Goal: Task Accomplishment & Management: Manage account settings

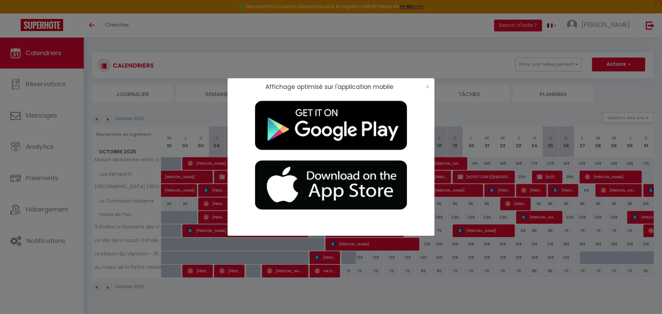
click at [461, 40] on div "Affichage optimisé sur l'application mobile ×" at bounding box center [331, 157] width 662 height 314
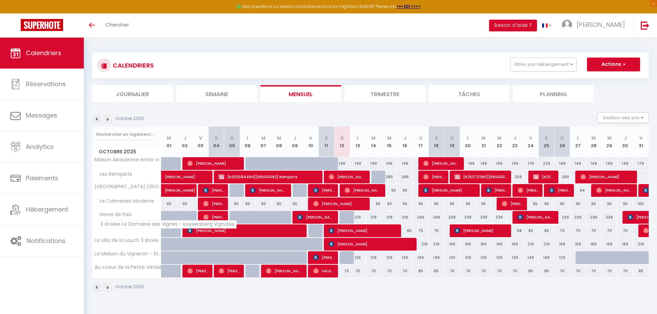
click at [124, 228] on span "3 étoiles Le Domaine des Vignes - Kaysersberg Vignoble" at bounding box center [167, 224] width 139 height 8
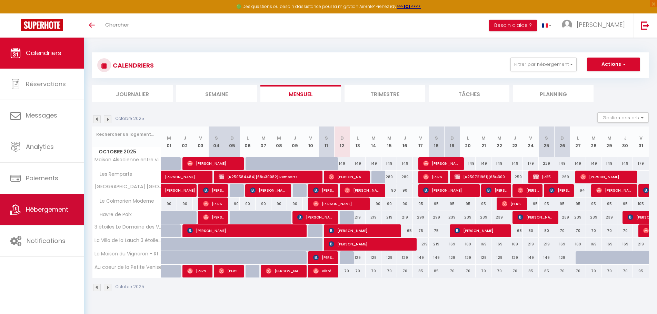
click at [44, 207] on span "Hébergement" at bounding box center [47, 209] width 42 height 9
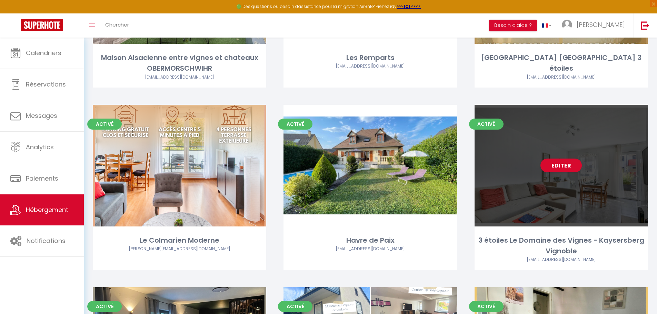
scroll to position [207, 0]
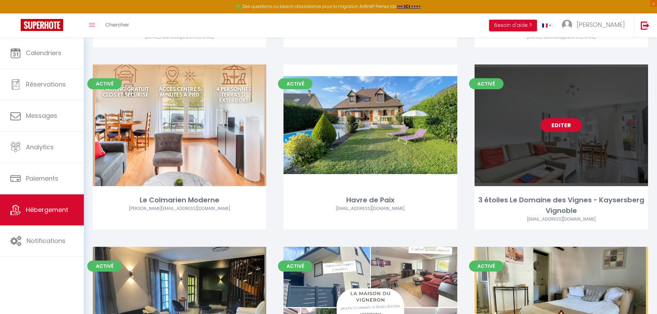
click at [554, 129] on link "Editer" at bounding box center [561, 125] width 41 height 14
select select "3"
select select "2"
select select "1"
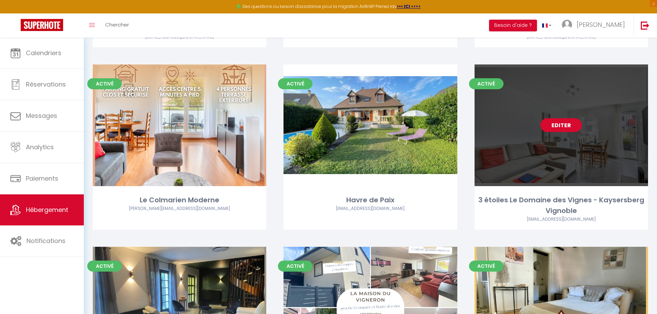
select select
select select "28"
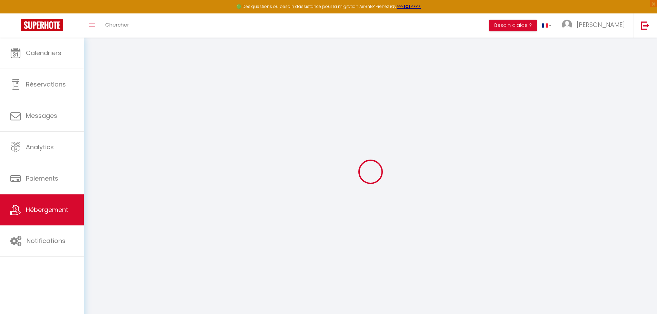
select select
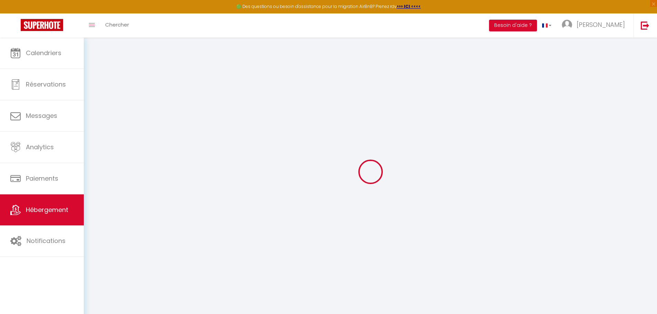
select select
checkbox input "false"
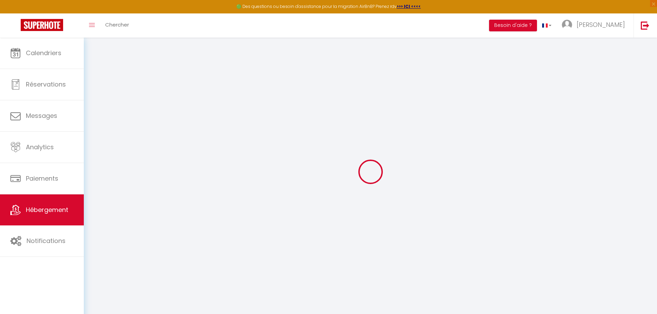
select select
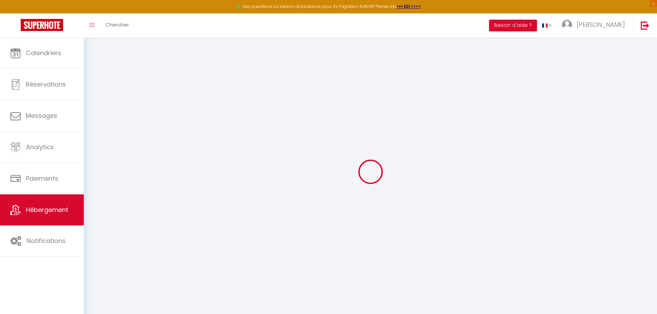
select select
checkbox input "false"
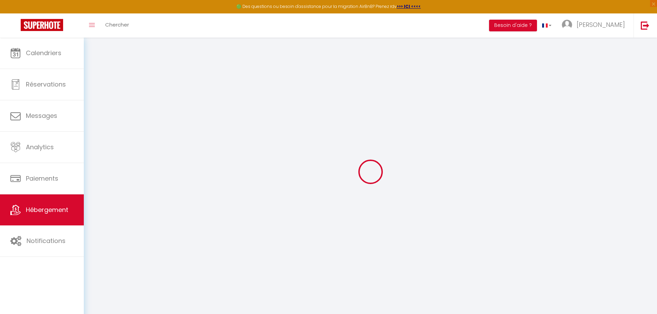
checkbox input "false"
select select
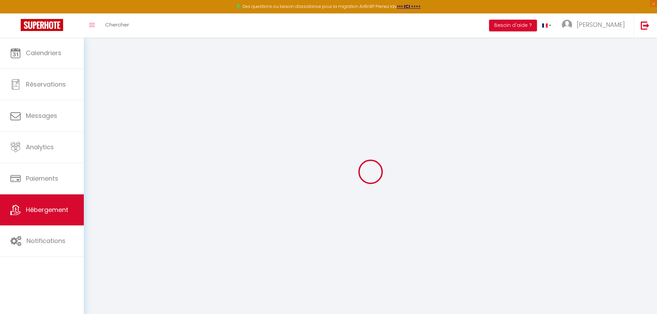
select select
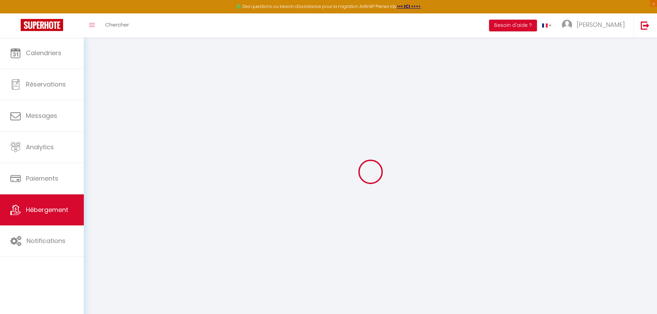
checkbox input "false"
select select
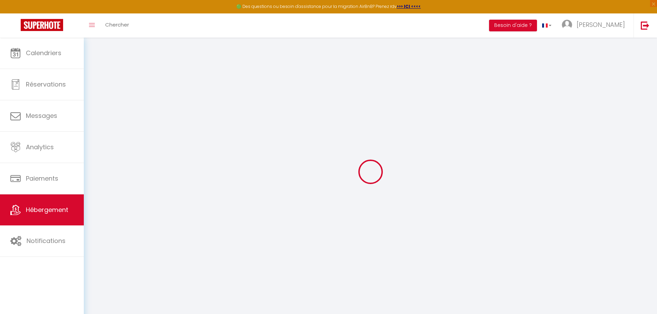
select select
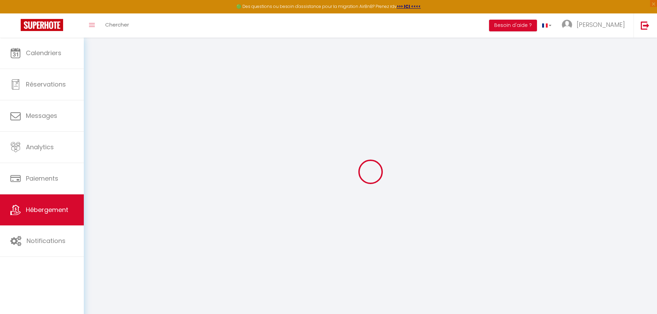
select select
checkbox input "false"
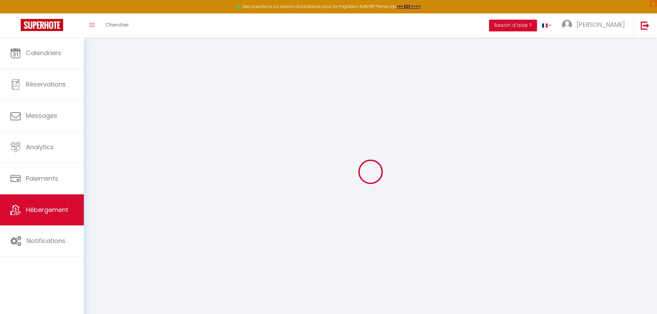
checkbox input "false"
select select
type input "3 étoiles Le Domaine des Vignes - Kaysersberg Vignoble"
type input "[PERSON_NAME]"
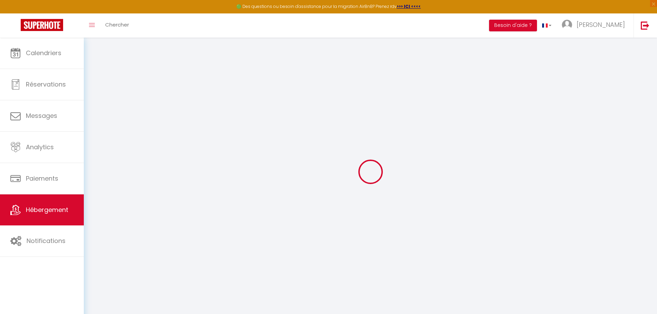
type input "[PERSON_NAME]"
type input "[STREET_ADDRESS]"
type input "68127"
type input "Niederentzen"
type input "97"
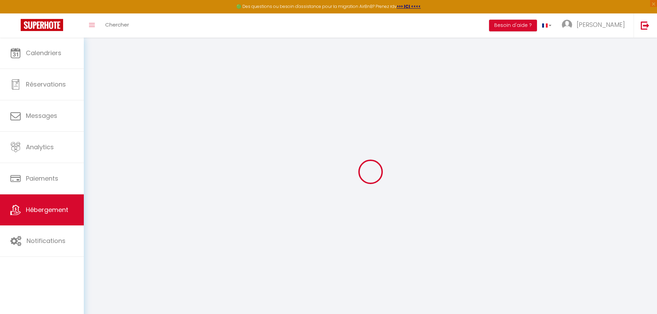
type input "40"
select select
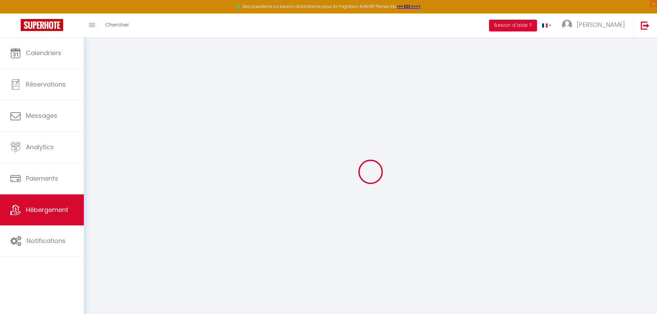
select select
type input "[STREET_ADDRESS]"
type input "68240"
type input "Kaysersberg"
type input "[EMAIL_ADDRESS][DOMAIN_NAME]"
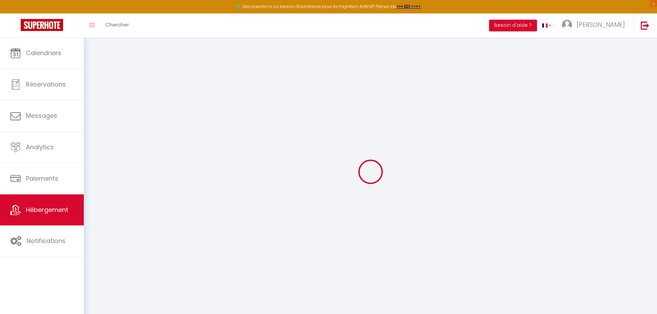
select select
checkbox input "false"
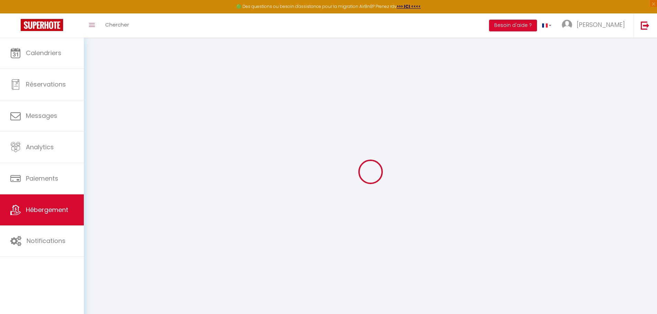
type input "0"
select select
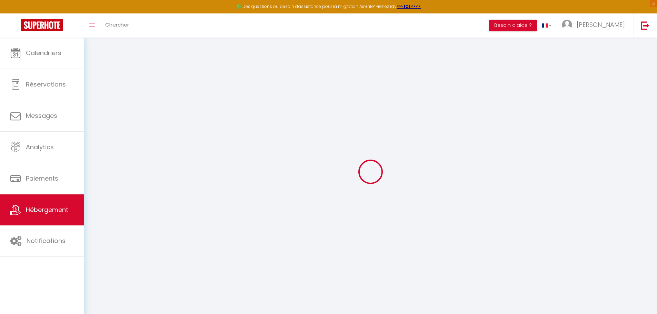
select select
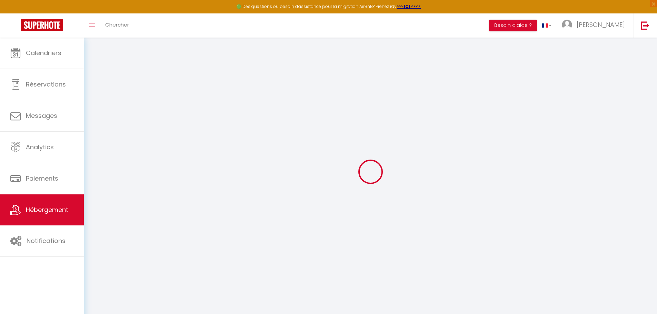
checkbox input "false"
select select
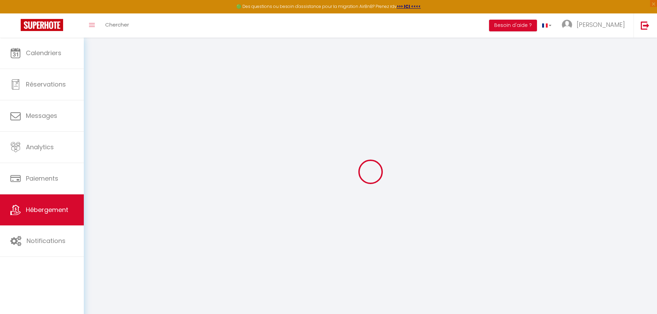
select select
checkbox input "false"
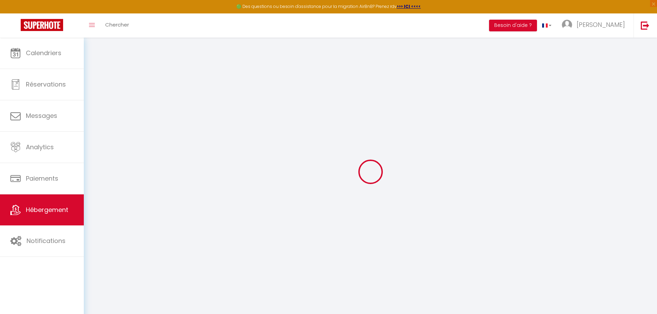
checkbox input "false"
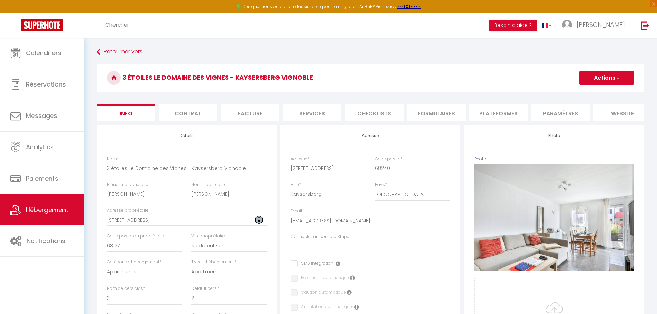
click at [290, 113] on li "Services" at bounding box center [312, 113] width 59 height 17
select select
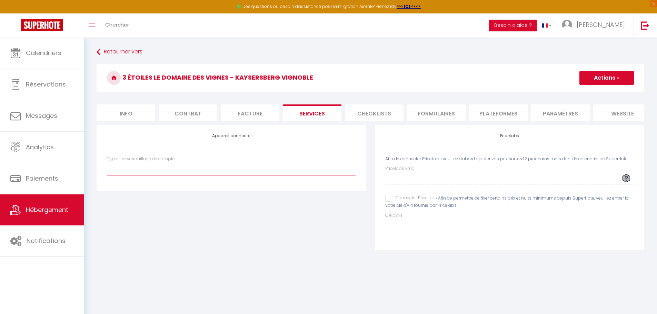
click at [223, 175] on select "IgloohomeV2" at bounding box center [231, 168] width 249 height 13
click at [269, 164] on div "Types de verrouillage de compte IgloohomeV2" at bounding box center [231, 166] width 249 height 20
click at [450, 204] on span "Afin de permettre de fixer certains prix et nuits minimums depuis SuperHote, ve…" at bounding box center [507, 202] width 244 height 13
click at [391, 202] on input "Connecter Pricelabs" at bounding box center [411, 198] width 52 height 7
checkbox input "true"
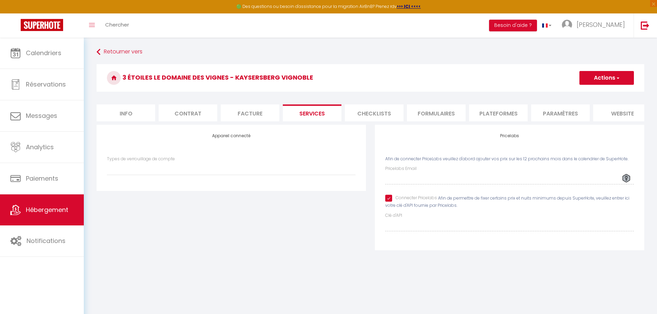
select select
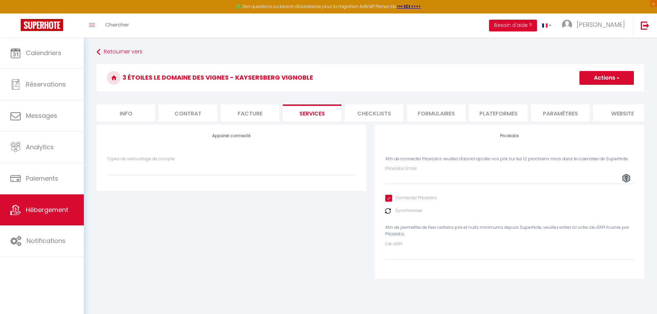
click at [623, 75] on button "Actions" at bounding box center [607, 78] width 55 height 14
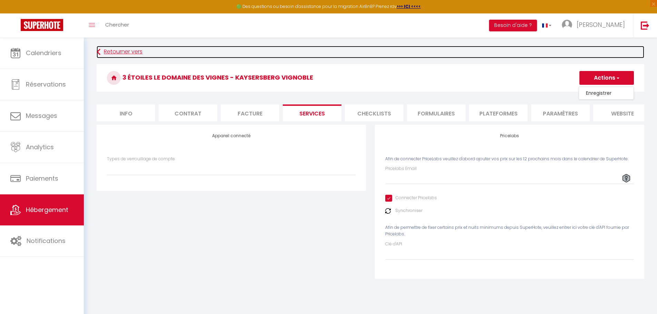
click at [563, 56] on link "Retourner vers" at bounding box center [371, 52] width 548 height 12
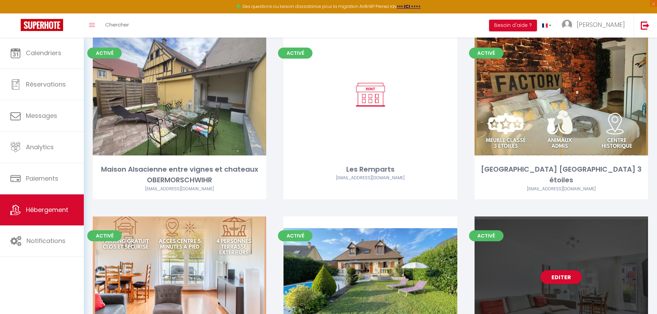
scroll to position [173, 0]
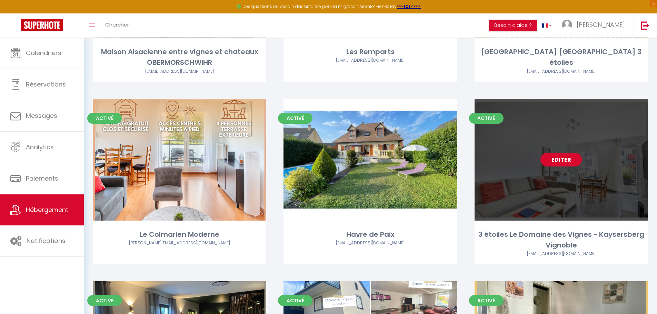
click at [559, 161] on link "Editer" at bounding box center [561, 160] width 41 height 14
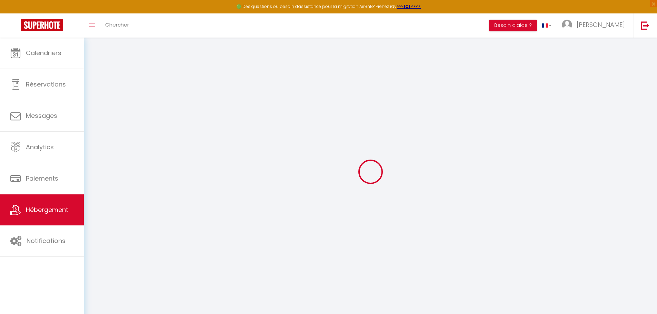
select select
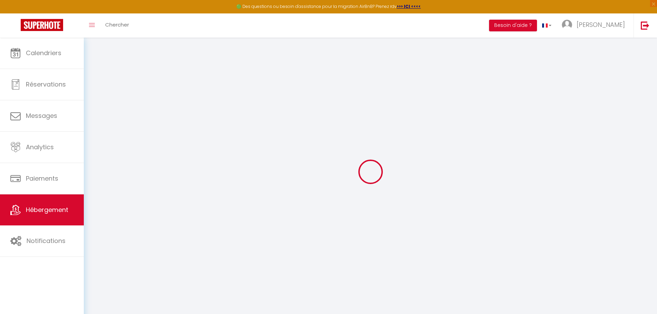
select select
checkbox input "false"
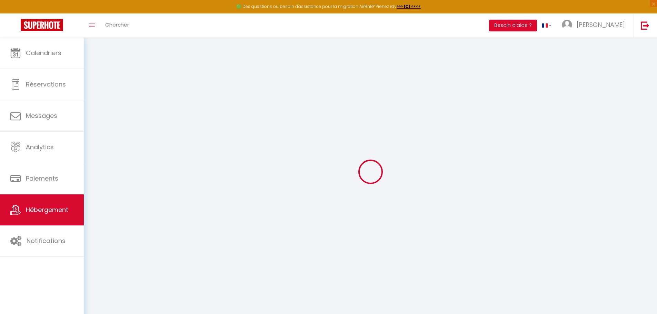
select select
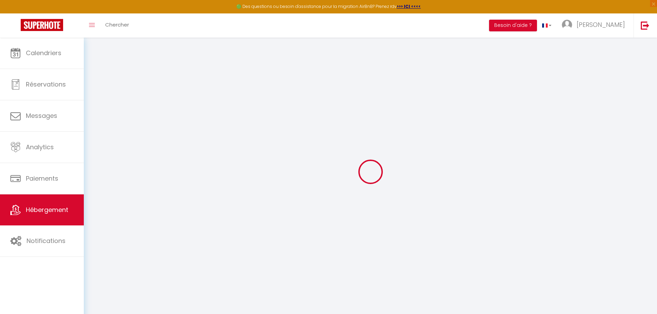
select select
checkbox input "false"
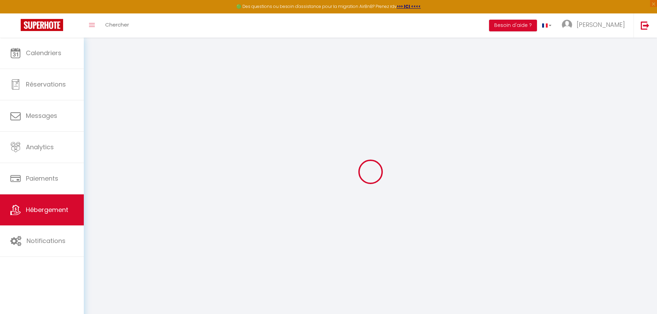
checkbox input "false"
select select
type input "3 étoiles Le Domaine des Vignes - Kaysersberg Vignoble"
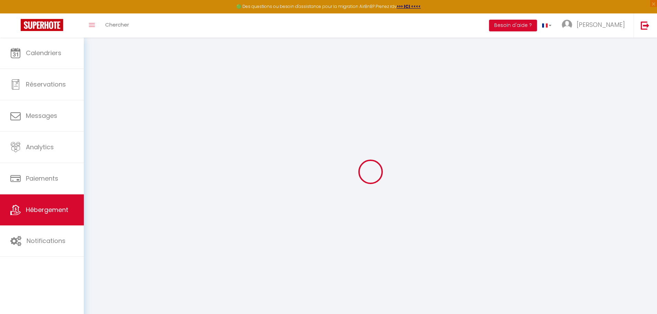
type input "[PERSON_NAME]"
type input "[STREET_ADDRESS]"
type input "68127"
type input "Niederentzen"
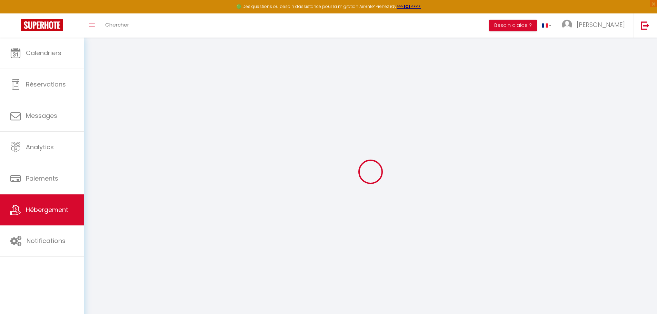
type input "97"
type input "40"
select select
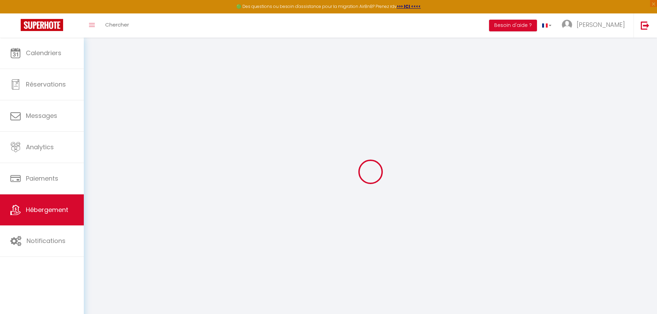
select select
type input "[STREET_ADDRESS]"
type input "68240"
type input "Kaysersberg"
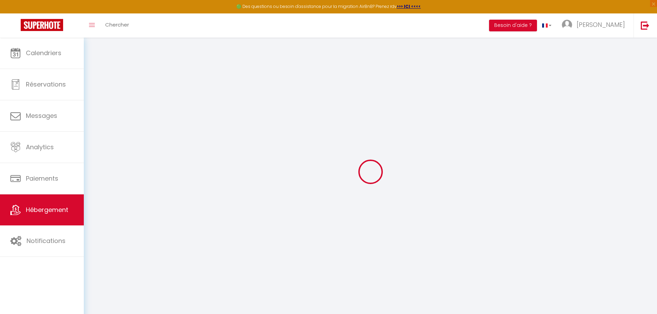
type input "[EMAIL_ADDRESS][DOMAIN_NAME]"
select select
checkbox input "false"
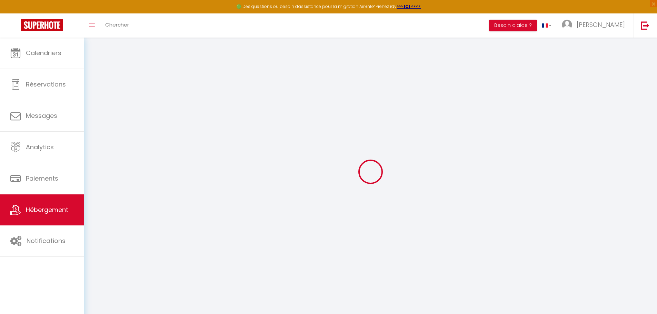
checkbox input "false"
type input "0"
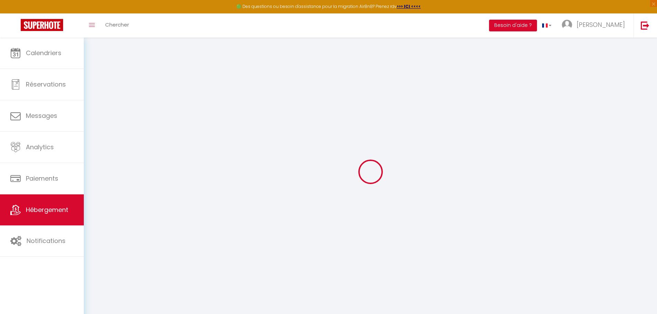
select select
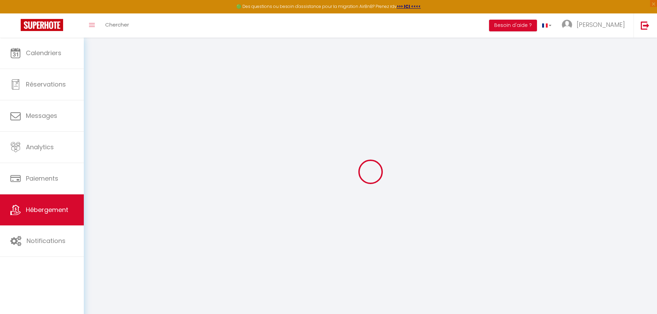
select select
checkbox input "false"
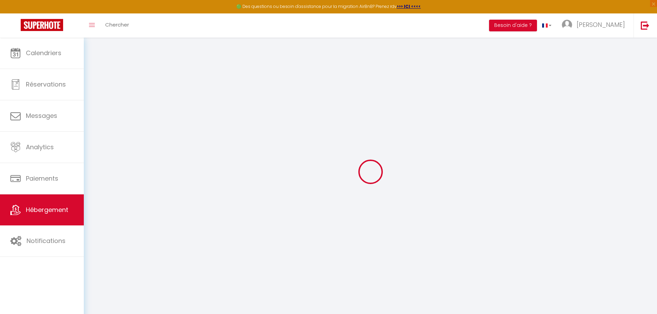
select select "50492"
select select
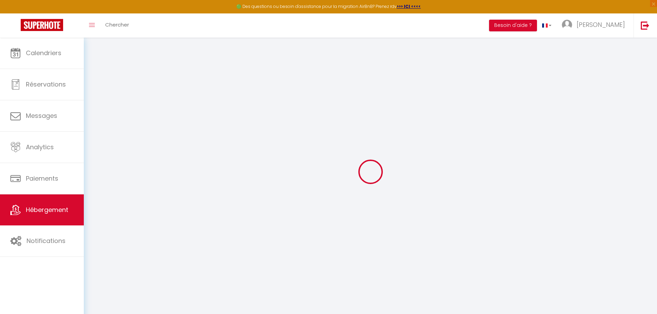
select select
checkbox input "false"
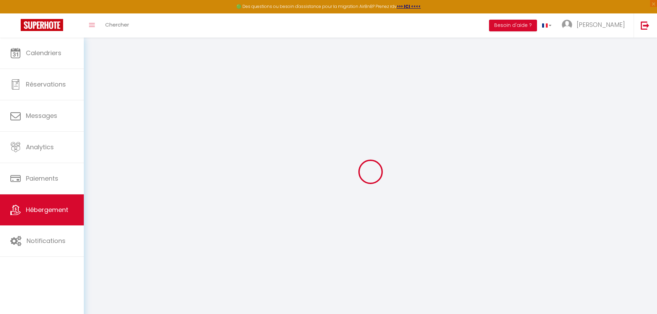
checkbox input "false"
select select
checkbox input "false"
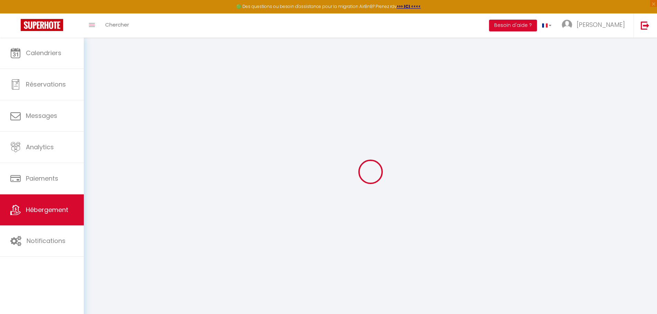
checkbox input "false"
select select "14:00"
select select
select select "11:00"
select select "30"
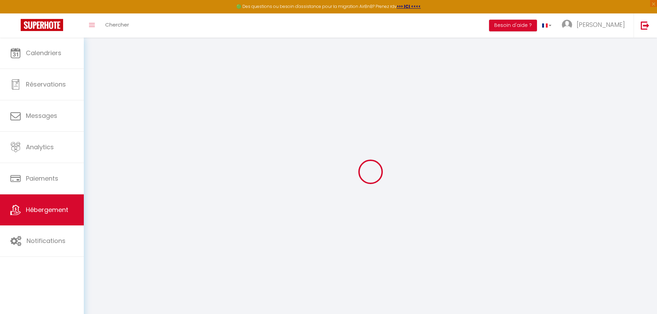
select select "15"
select select
checkbox input "false"
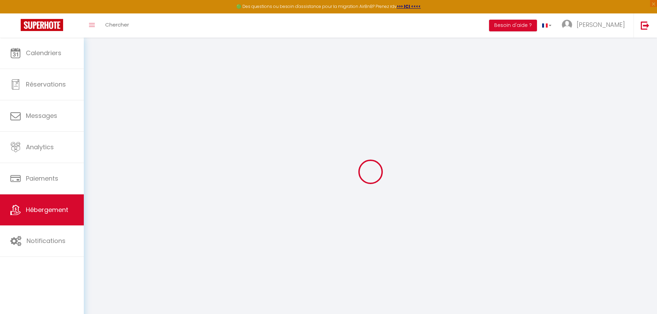
checkbox input "false"
select select
checkbox input "false"
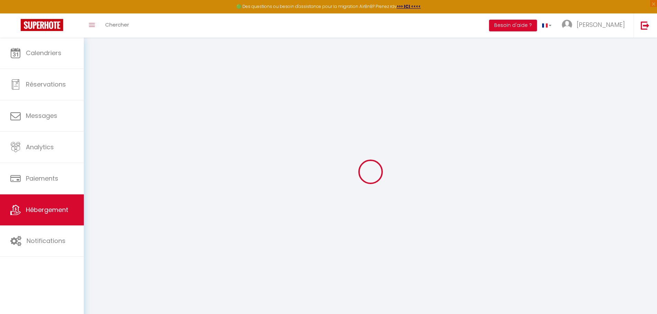
checkbox input "false"
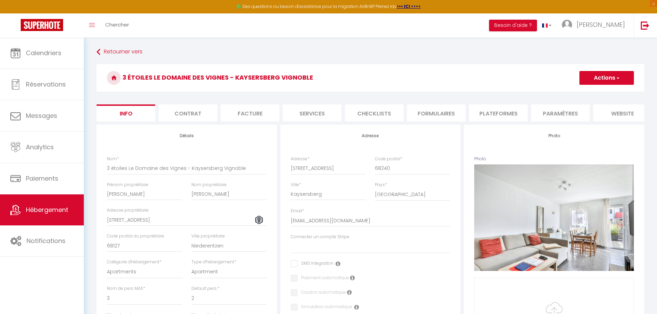
click at [599, 72] on button "Actions" at bounding box center [607, 78] width 55 height 14
click at [564, 59] on div "Retourner vers 3 étoiles Le Domaine des Vignes - Kaysersberg Vignoble Actions E…" at bounding box center [370, 318] width 557 height 544
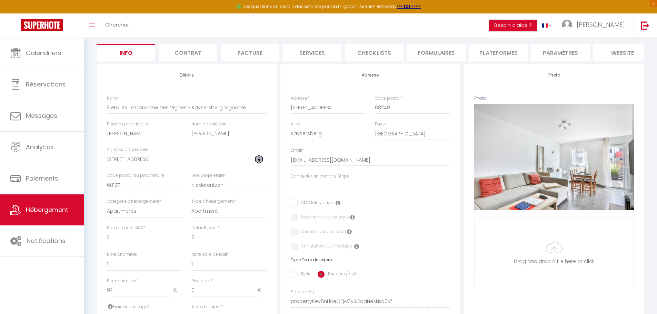
scroll to position [57, 0]
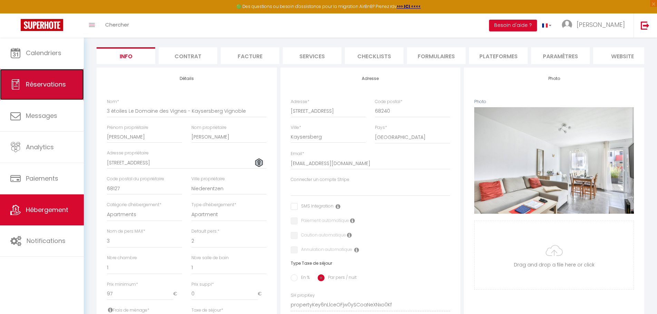
click at [56, 92] on link "Réservations" at bounding box center [42, 84] width 84 height 31
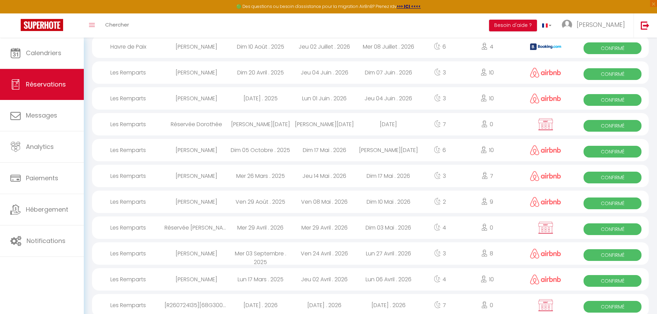
scroll to position [519, 0]
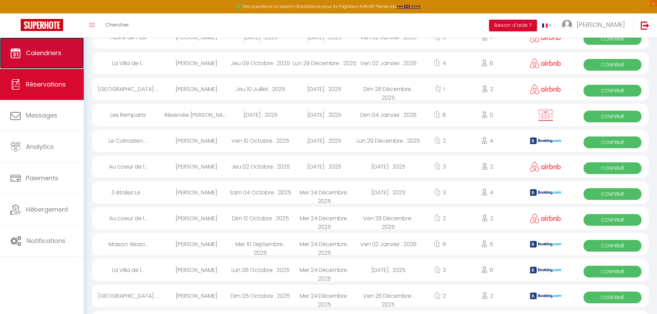
click at [56, 61] on link "Calendriers" at bounding box center [42, 53] width 84 height 31
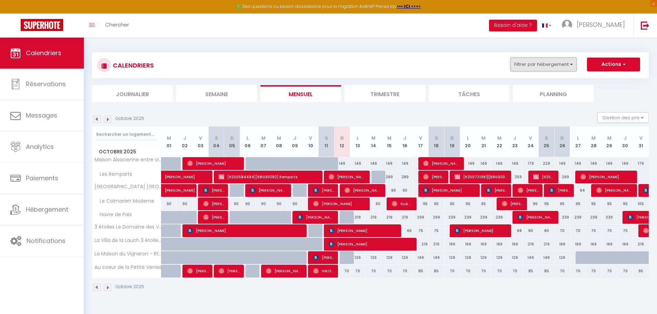
click at [567, 63] on button "Filtrer par hébergement" at bounding box center [544, 65] width 66 height 14
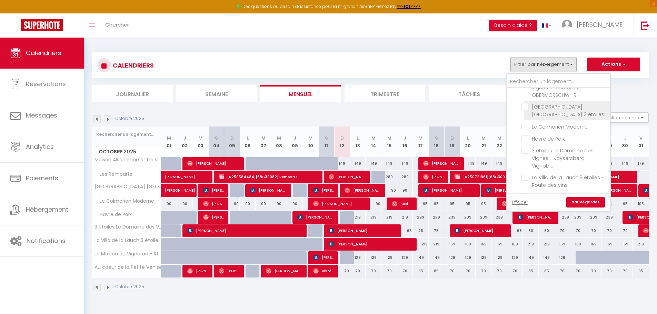
scroll to position [69, 0]
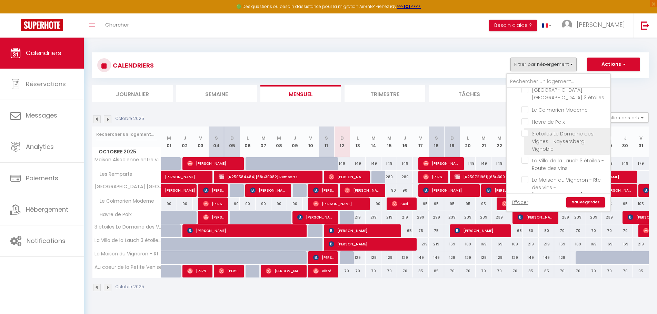
click at [543, 136] on input "3 étoiles Le Domaine des Vignes - Kaysersberg Vignoble" at bounding box center [565, 133] width 86 height 7
checkbox input "true"
checkbox input "false"
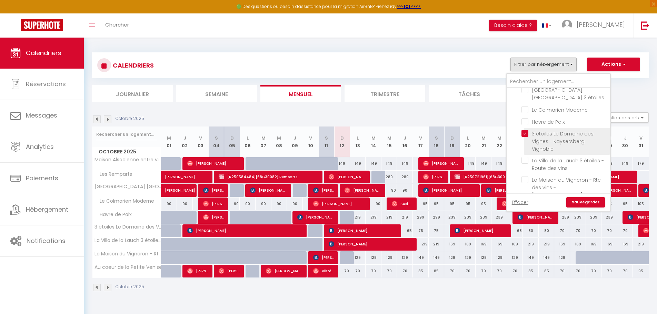
checkbox input "false"
click at [582, 203] on link "Sauvegarder" at bounding box center [585, 202] width 39 height 10
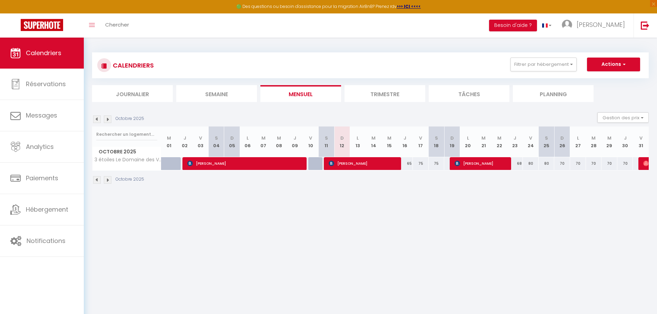
click at [414, 161] on div "75" at bounding box center [421, 163] width 16 height 13
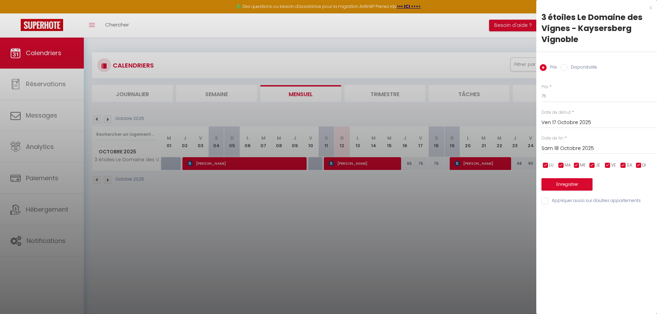
click at [578, 67] on label "Disponibilité" at bounding box center [583, 68] width 30 height 8
click at [568, 67] on input "Disponibilité" at bounding box center [564, 67] width 7 height 7
click at [587, 149] on input "Sam 18 Octobre 2025" at bounding box center [600, 149] width 116 height 9
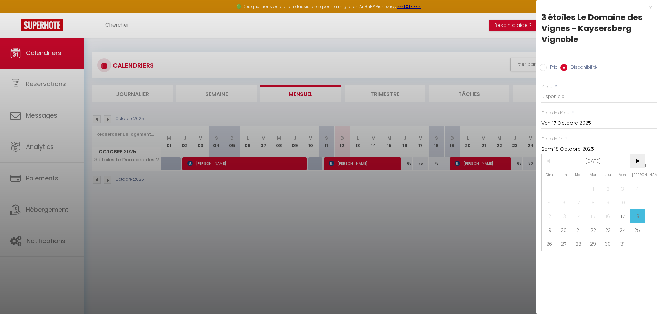
click at [637, 159] on span ">" at bounding box center [637, 161] width 15 height 14
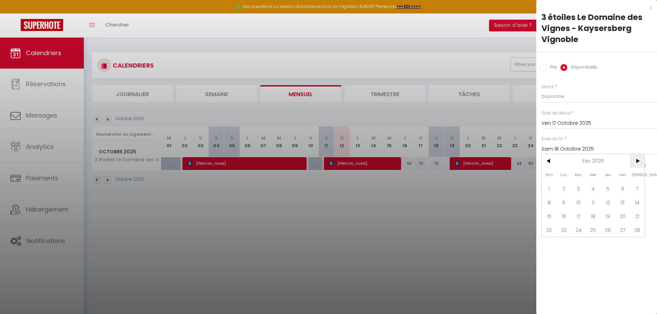
click at [637, 159] on span ">" at bounding box center [637, 161] width 15 height 14
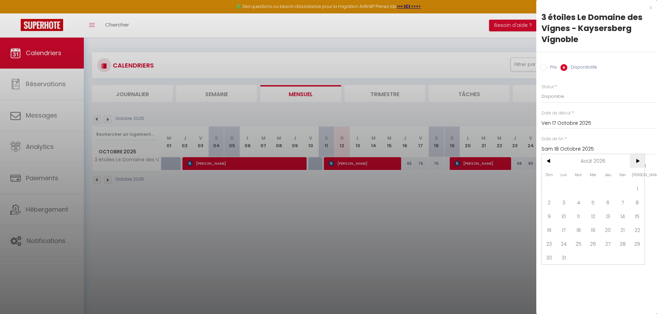
click at [636, 159] on span ">" at bounding box center [637, 161] width 15 height 14
click at [633, 233] on span "24" at bounding box center [637, 230] width 15 height 14
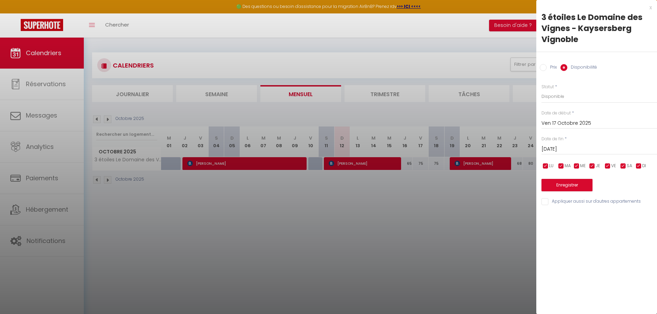
click at [456, 227] on div at bounding box center [328, 157] width 657 height 314
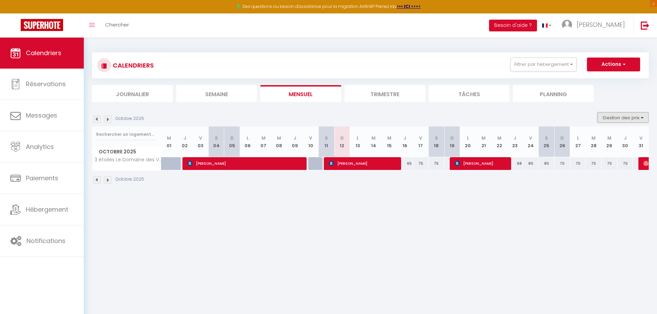
click at [630, 119] on button "Gestion des prix" at bounding box center [623, 117] width 51 height 10
click at [611, 97] on ul "Journalier [GEOGRAPHIC_DATA] Mensuel Trimestre Tâches Planning" at bounding box center [370, 93] width 557 height 17
click at [395, 95] on li "Trimestre" at bounding box center [385, 93] width 81 height 17
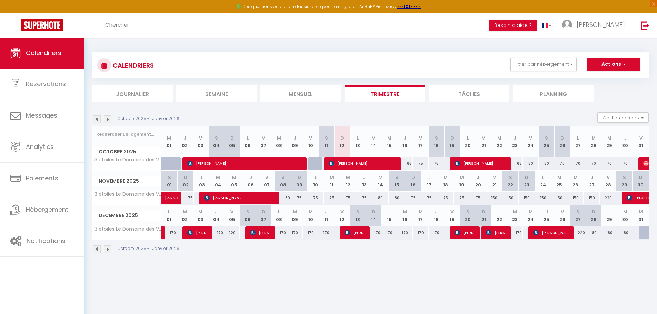
click at [108, 116] on img at bounding box center [108, 120] width 8 height 8
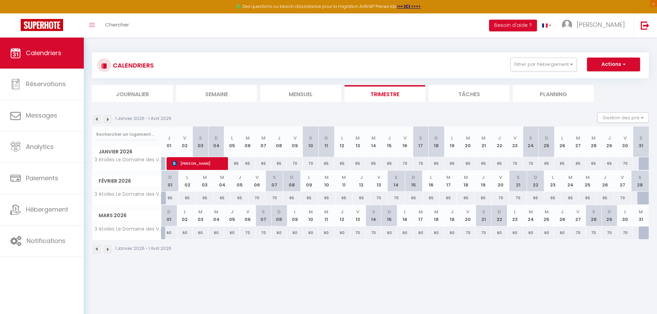
click at [107, 117] on img at bounding box center [108, 120] width 8 height 8
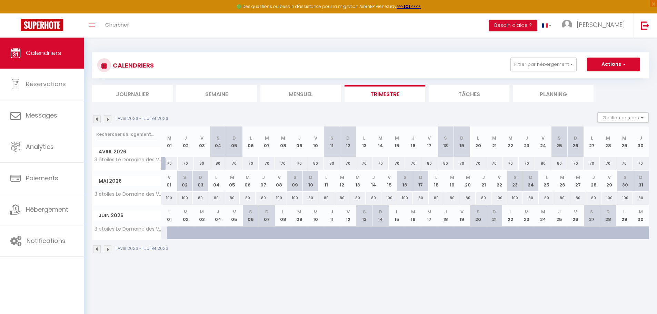
click at [107, 117] on img at bounding box center [108, 120] width 8 height 8
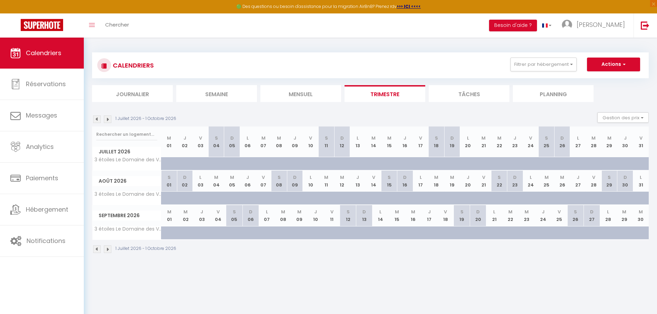
click at [107, 117] on img at bounding box center [108, 120] width 8 height 8
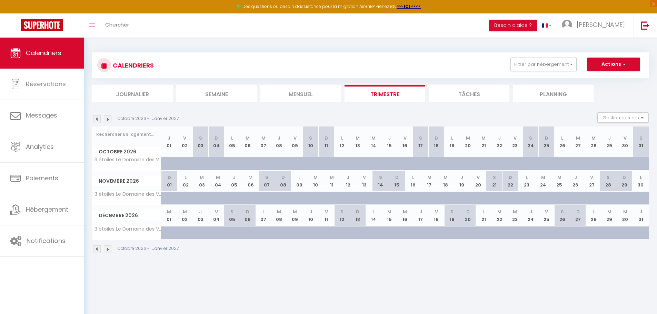
click at [99, 118] on img at bounding box center [97, 120] width 8 height 8
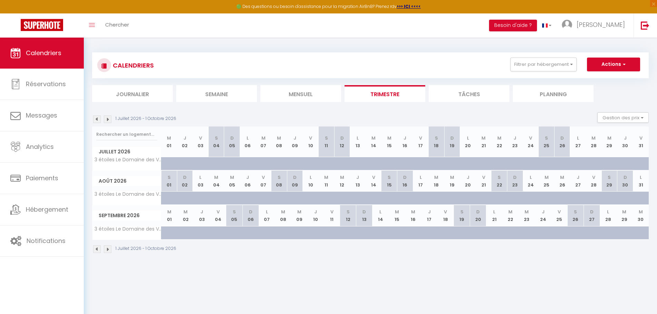
click at [99, 118] on img at bounding box center [97, 120] width 8 height 8
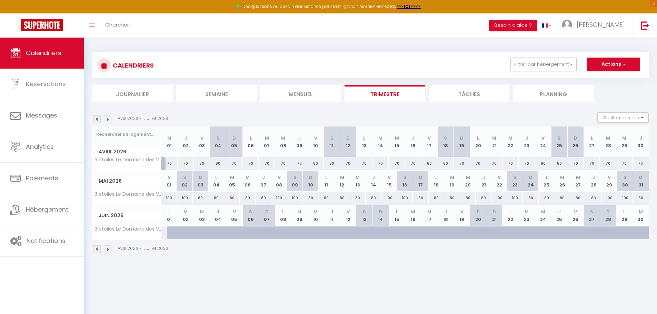
click at [169, 233] on div at bounding box center [175, 233] width 16 height 13
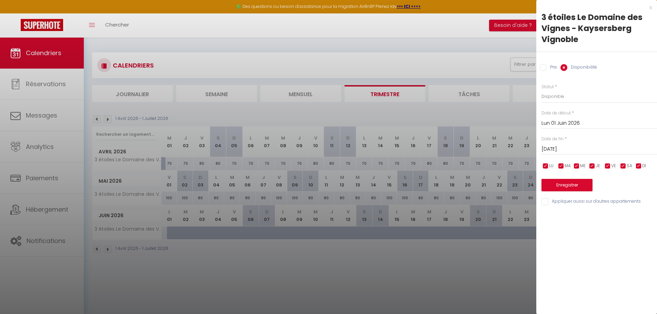
click at [574, 150] on input "[DATE]" at bounding box center [600, 149] width 116 height 9
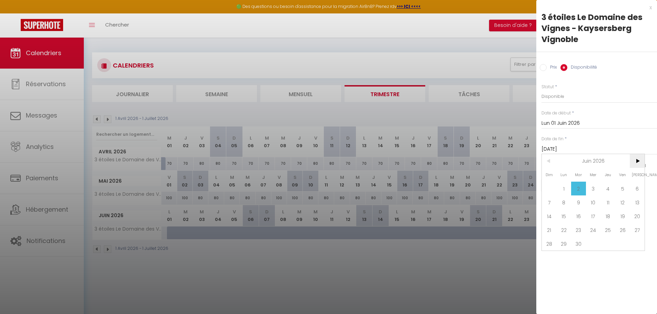
click at [640, 164] on span ">" at bounding box center [637, 161] width 15 height 14
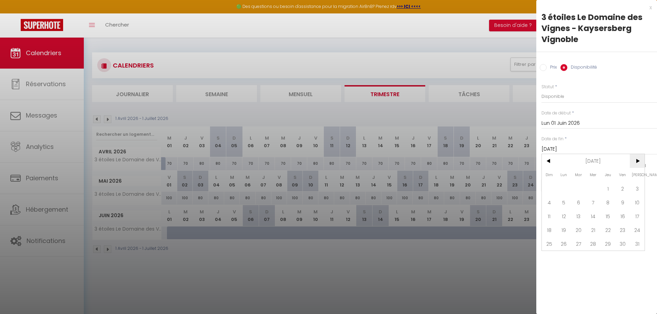
click at [640, 164] on span ">" at bounding box center [637, 161] width 15 height 14
click at [550, 160] on span "<" at bounding box center [549, 161] width 15 height 14
click at [568, 245] on span "30" at bounding box center [564, 244] width 15 height 14
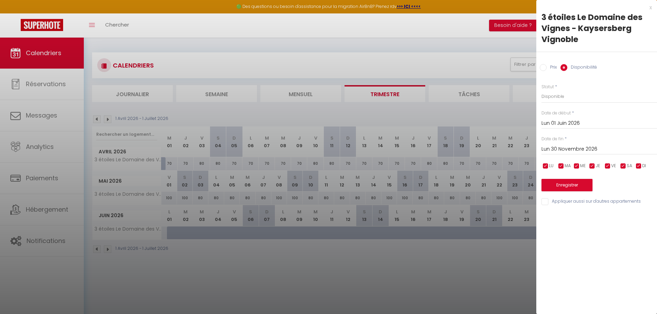
click at [565, 147] on input "Lun 30 Novembre 2026" at bounding box center [600, 149] width 116 height 9
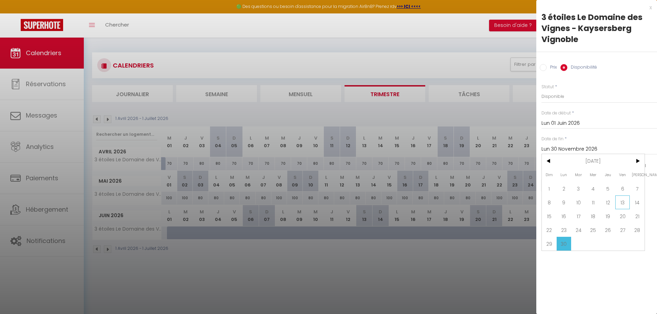
click at [619, 205] on span "13" at bounding box center [622, 203] width 15 height 14
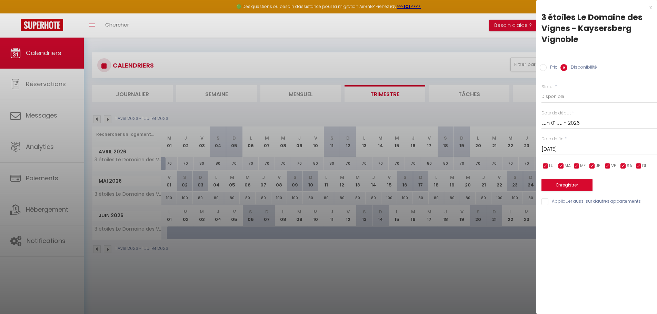
click at [556, 69] on label "Prix" at bounding box center [552, 68] width 10 height 8
click at [547, 69] on input "Prix" at bounding box center [543, 67] width 7 height 7
click at [575, 100] on input "Prix" at bounding box center [600, 96] width 116 height 12
click at [568, 185] on button "Enregistrer" at bounding box center [567, 184] width 51 height 12
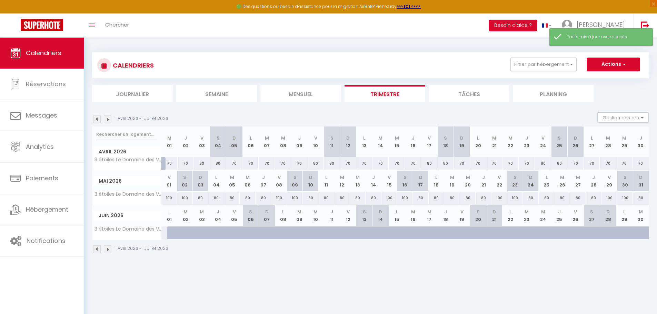
click at [169, 233] on div at bounding box center [175, 233] width 16 height 13
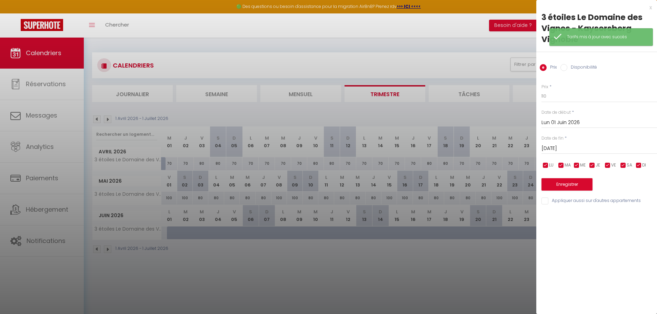
click at [172, 216] on div at bounding box center [328, 157] width 657 height 314
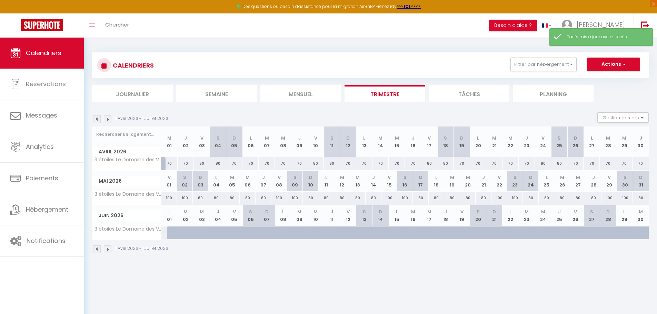
click at [639, 185] on th "D 31" at bounding box center [641, 181] width 16 height 21
click at [640, 196] on div "80" at bounding box center [641, 198] width 16 height 13
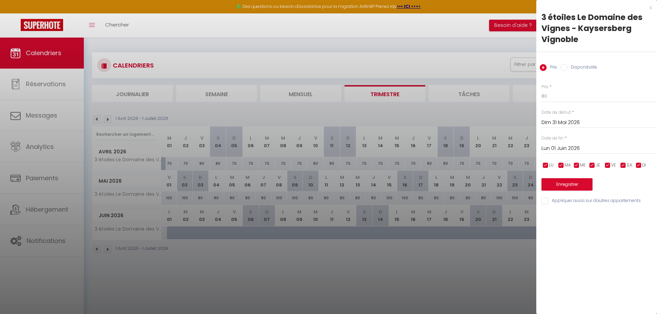
click at [566, 70] on input "Disponibilité" at bounding box center [564, 67] width 7 height 7
click at [585, 147] on input "Lun 01 Juin 2026" at bounding box center [600, 149] width 116 height 9
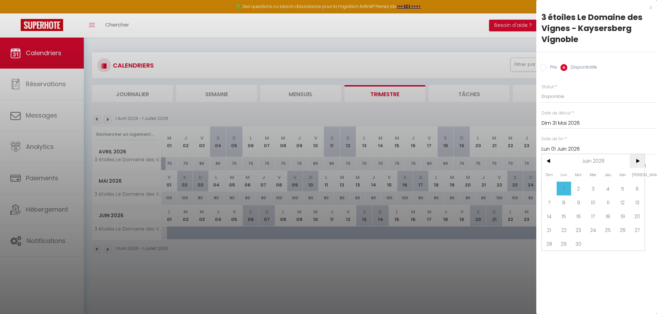
click at [637, 160] on span ">" at bounding box center [637, 161] width 15 height 14
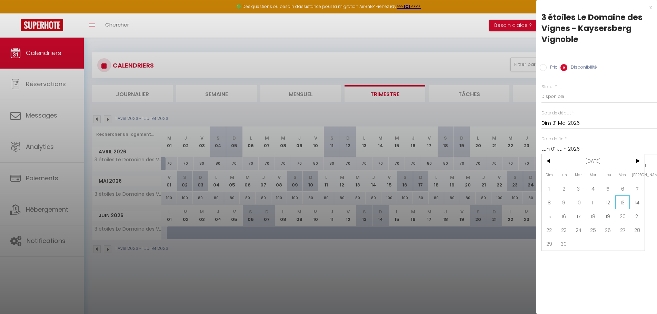
click at [622, 199] on span "13" at bounding box center [622, 203] width 15 height 14
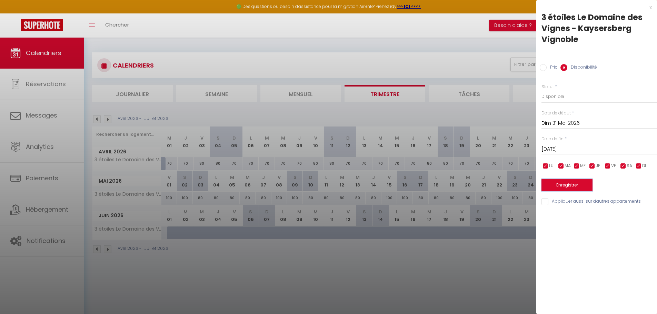
click at [568, 188] on button "Enregistrer" at bounding box center [567, 185] width 51 height 12
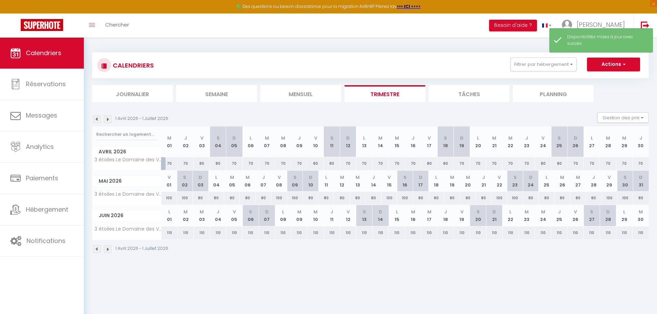
click at [108, 249] on img at bounding box center [108, 250] width 8 height 8
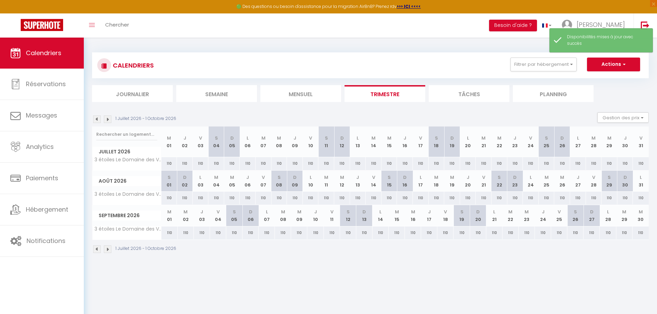
click at [108, 249] on img at bounding box center [108, 250] width 8 height 8
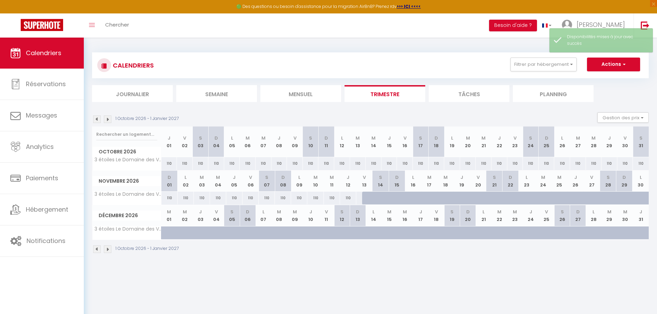
click at [94, 249] on img at bounding box center [97, 250] width 8 height 8
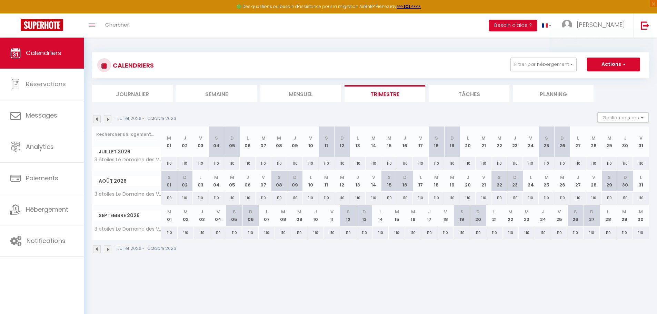
click at [94, 249] on img at bounding box center [97, 250] width 8 height 8
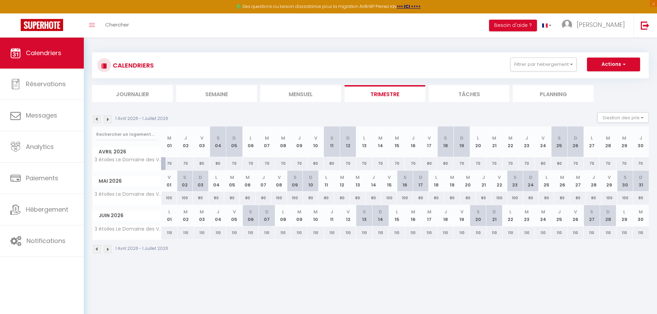
click at [110, 249] on img at bounding box center [108, 250] width 8 height 8
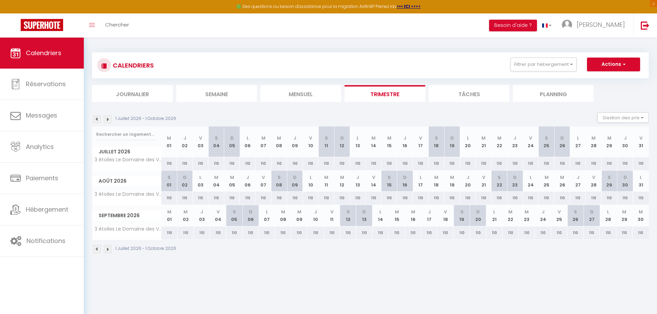
click at [168, 198] on div "110" at bounding box center [169, 198] width 16 height 13
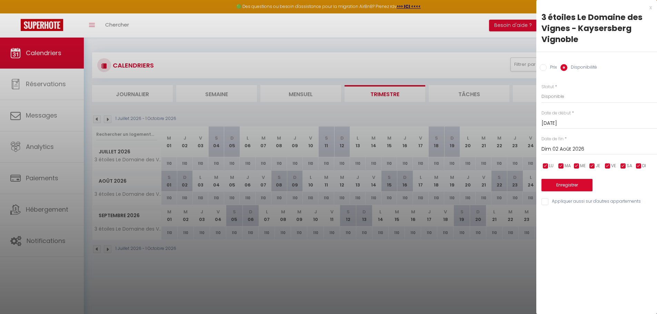
click at [400, 285] on div at bounding box center [328, 157] width 657 height 314
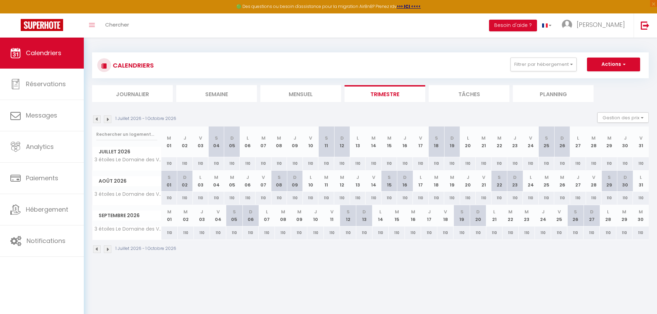
click at [98, 252] on img at bounding box center [97, 250] width 8 height 8
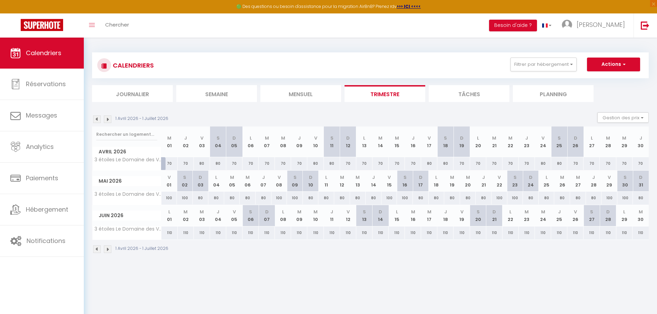
click at [169, 234] on div "110" at bounding box center [169, 233] width 16 height 13
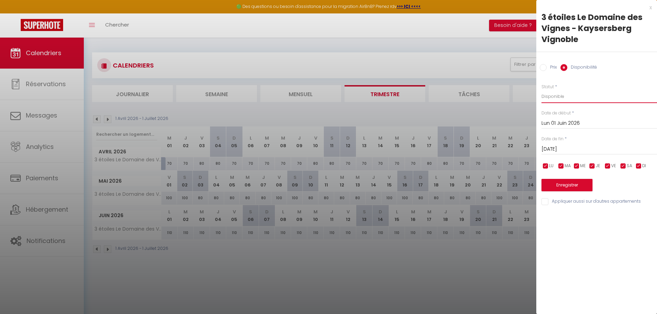
click at [570, 99] on select "Disponible Indisponible" at bounding box center [600, 96] width 116 height 13
click at [547, 63] on div "Prix Disponibilité" at bounding box center [596, 63] width 121 height 23
click at [548, 65] on label "Prix" at bounding box center [552, 68] width 10 height 8
click at [547, 65] on input "Prix" at bounding box center [543, 67] width 7 height 7
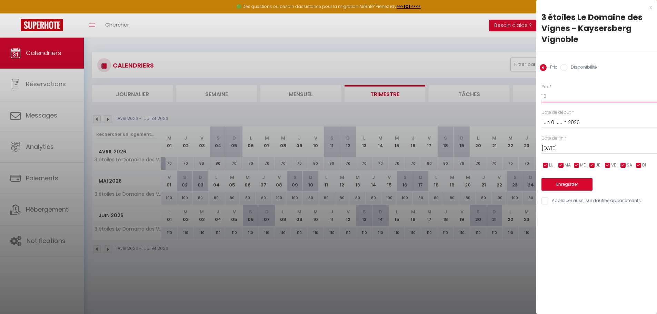
drag, startPoint x: 553, startPoint y: 96, endPoint x: 531, endPoint y: 98, distance: 21.9
click at [531, 98] on body "🟢 Des questions ou besoin d'assistance pour la migration AirBnB? Prenez rdv >>>…" at bounding box center [328, 195] width 657 height 314
click at [571, 141] on div "Date de fin * [DATE] < [DATE] > Dim Lun Mar Mer Jeu Ven Sam 1 2 3 4 5 6 7 8 9 1…" at bounding box center [600, 144] width 116 height 19
click at [572, 146] on input "[DATE]" at bounding box center [600, 148] width 116 height 9
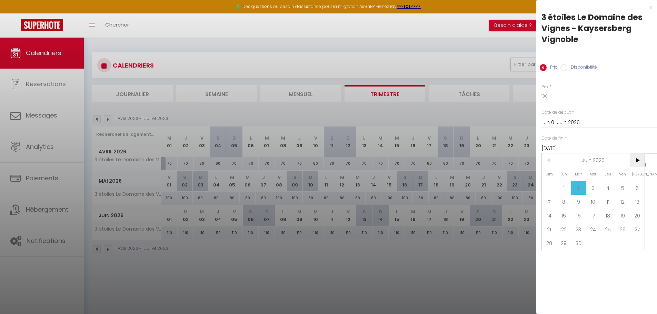
click at [639, 162] on span ">" at bounding box center [637, 161] width 15 height 14
click at [597, 237] on span "30" at bounding box center [593, 243] width 15 height 14
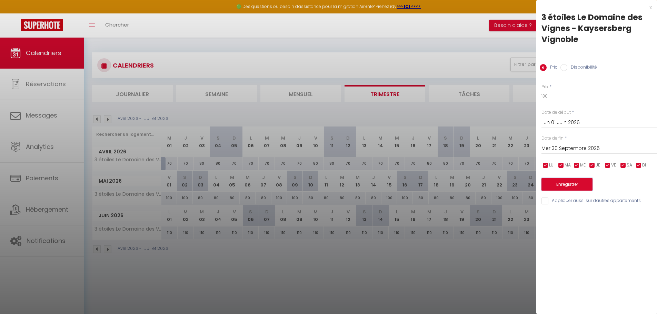
click at [579, 188] on button "Enregistrer" at bounding box center [567, 184] width 51 height 12
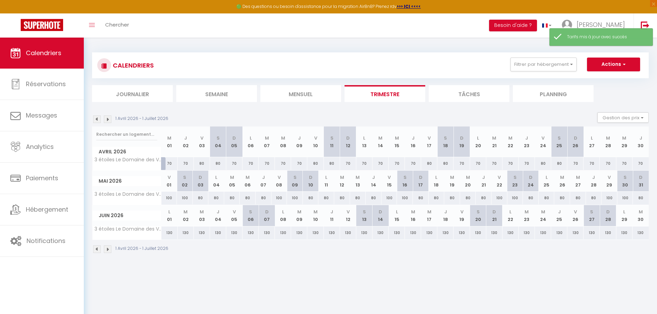
click at [107, 250] on img at bounding box center [108, 250] width 8 height 8
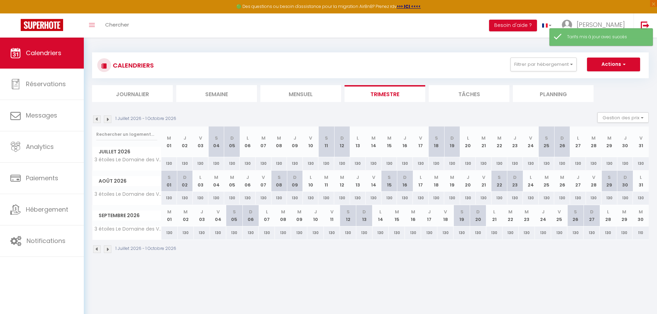
click at [110, 248] on img at bounding box center [108, 250] width 8 height 8
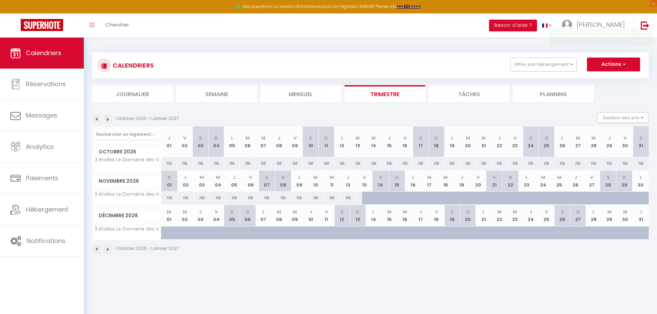
click at [96, 250] on img at bounding box center [97, 250] width 8 height 8
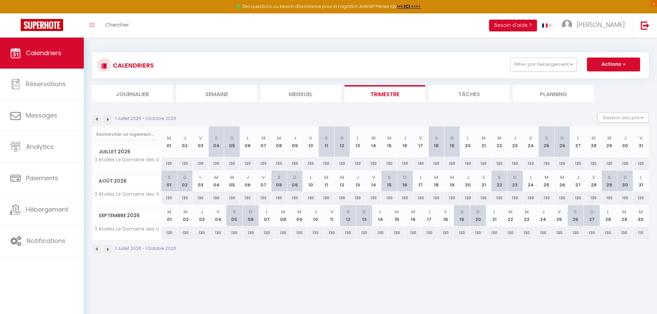
click at [96, 250] on img at bounding box center [97, 250] width 8 height 8
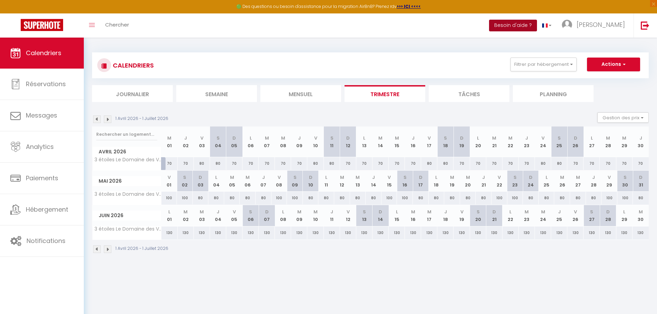
click at [537, 23] on button "Besoin d'aide ?" at bounding box center [513, 26] width 48 height 12
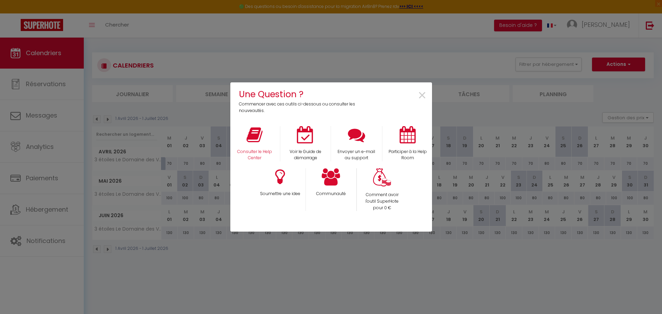
click at [266, 142] on div "Consulter le Help Center" at bounding box center [254, 144] width 51 height 36
click at [337, 178] on icon at bounding box center [331, 176] width 19 height 17
click at [422, 93] on span "×" at bounding box center [422, 96] width 9 height 22
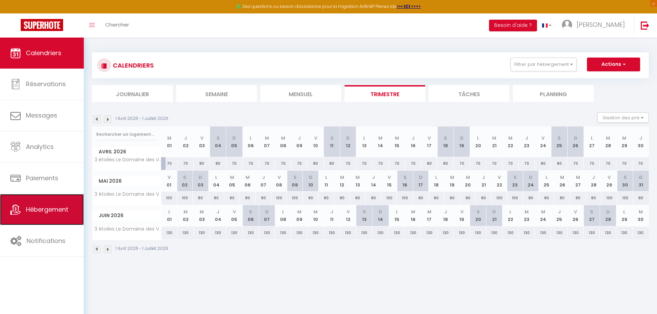
click at [49, 198] on link "Hébergement" at bounding box center [42, 209] width 84 height 31
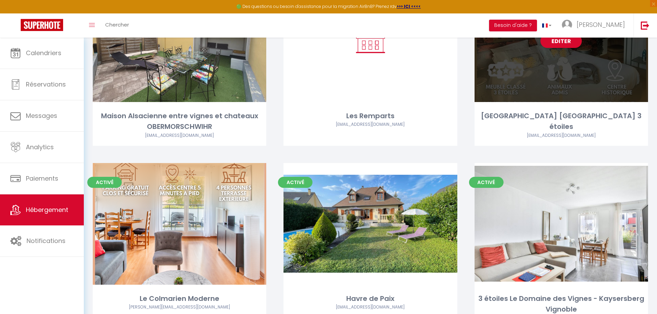
scroll to position [207, 0]
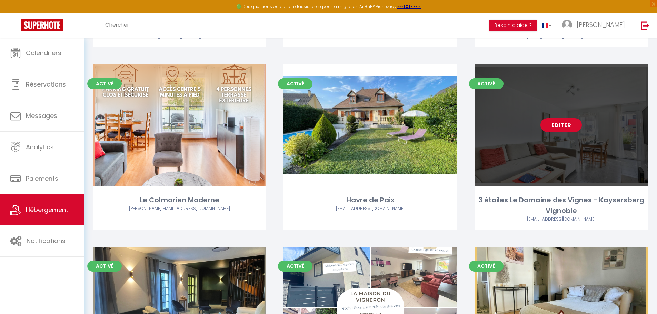
click at [569, 128] on link "Editer" at bounding box center [561, 125] width 41 height 14
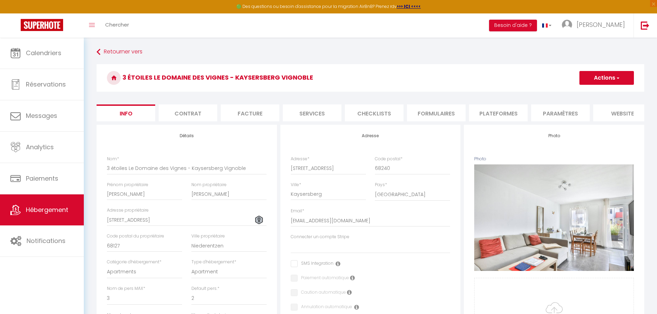
click at [319, 111] on li "Services" at bounding box center [312, 113] width 59 height 17
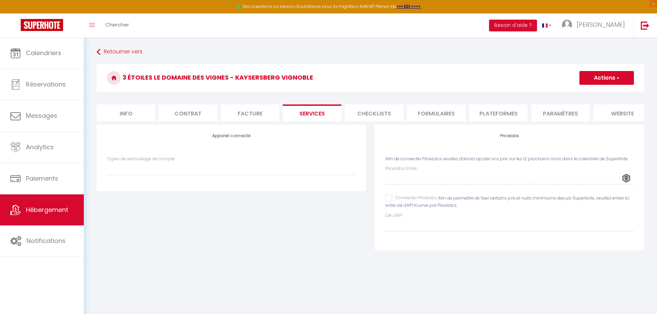
click at [419, 174] on div "Pricelabs Email" at bounding box center [509, 175] width 249 height 19
click at [404, 172] on label "Pricelabs Email" at bounding box center [400, 169] width 31 height 7
drag, startPoint x: 631, startPoint y: 164, endPoint x: 384, endPoint y: 157, distance: 246.4
click at [384, 157] on div "Pricelabs Afin de connecter PriceLabs veuillez d'abord ajouter vos prix sur les…" at bounding box center [509, 188] width 269 height 126
click at [391, 148] on div "Pricelabs Afin de connecter PriceLabs veuillez d'abord ajouter vos prix sur les…" at bounding box center [509, 188] width 269 height 126
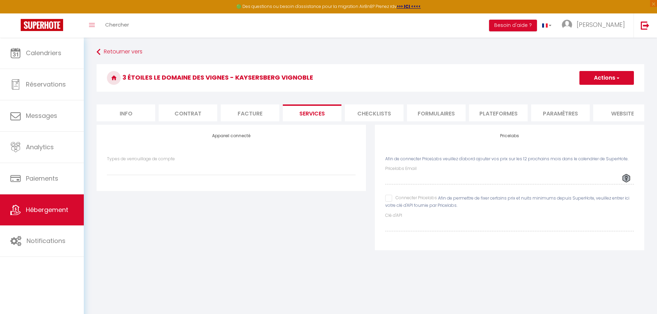
click at [393, 202] on input "Connecter Pricelabs" at bounding box center [411, 198] width 52 height 7
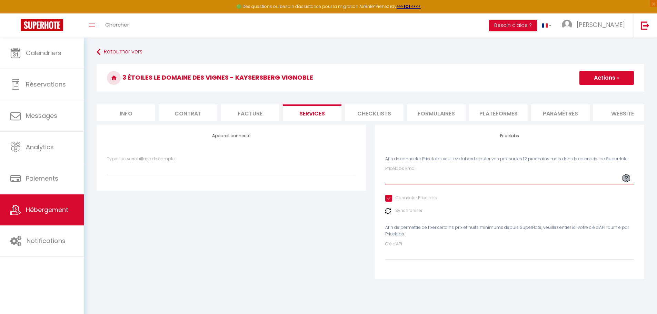
click at [406, 185] on input "Pricelabs Email" at bounding box center [509, 178] width 249 height 12
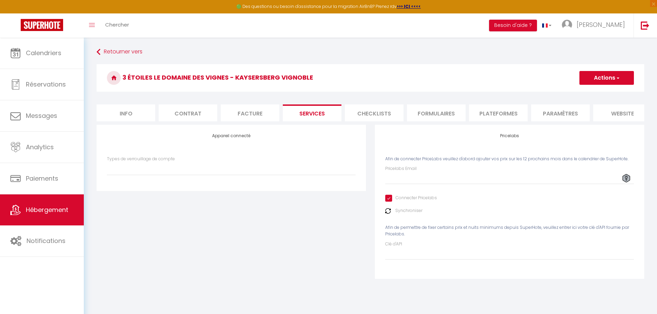
click at [550, 214] on div "Synchroniser" at bounding box center [509, 211] width 249 height 7
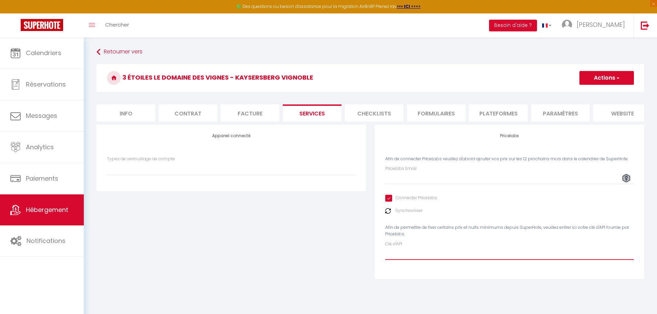
click at [400, 257] on input "Clé d'API" at bounding box center [509, 254] width 249 height 12
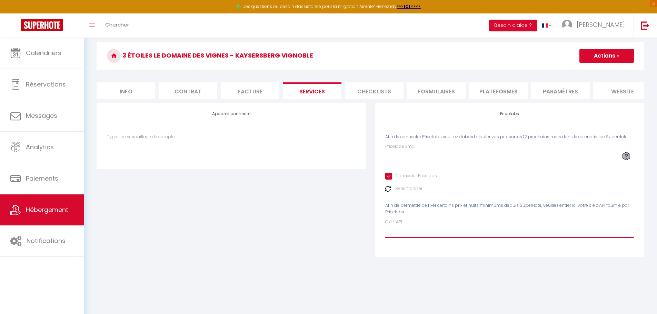
scroll to position [35, 0]
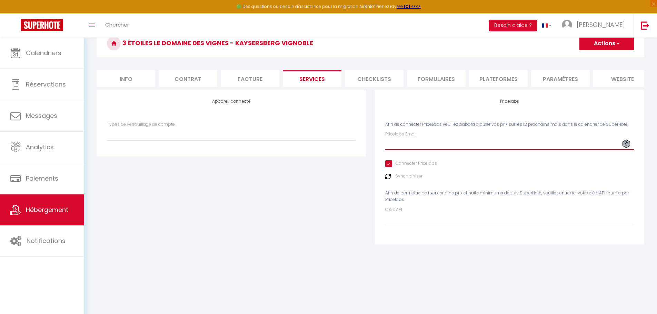
click at [450, 150] on input "Pricelabs Email" at bounding box center [509, 144] width 249 height 12
click at [503, 149] on input "[EMAIL_ADDRESS][DOMAIN_NAME]" at bounding box center [509, 144] width 249 height 12
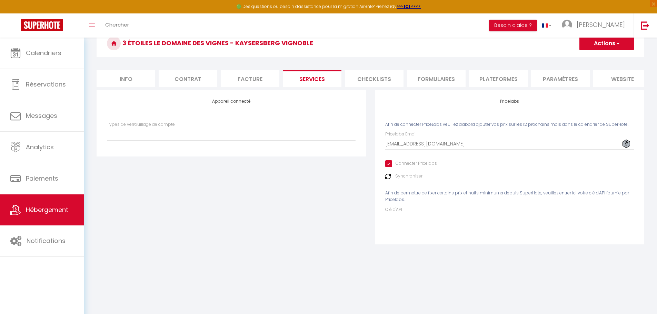
click at [400, 180] on label "Synchroniser" at bounding box center [408, 176] width 27 height 7
click at [388, 179] on img at bounding box center [388, 177] width 6 height 6
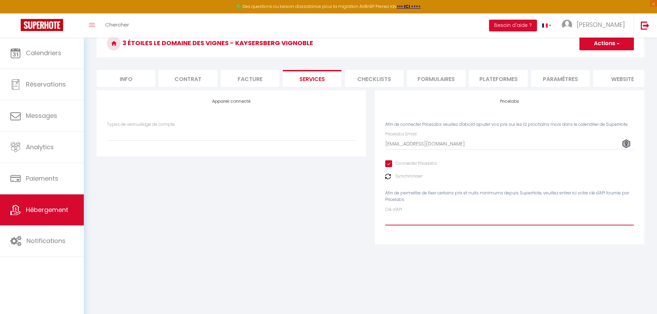
click at [403, 226] on input "Clé d'API" at bounding box center [509, 219] width 249 height 12
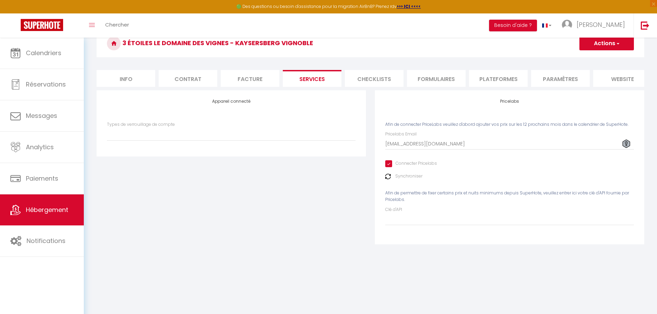
click at [608, 82] on li "website" at bounding box center [622, 78] width 59 height 17
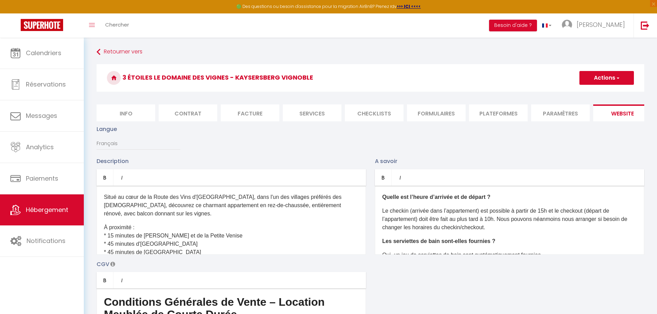
click at [323, 114] on li "Services" at bounding box center [312, 113] width 59 height 17
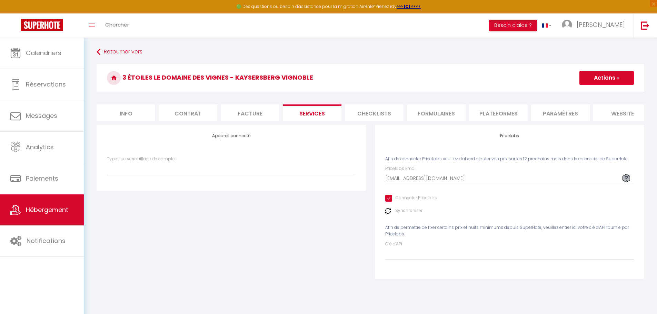
click at [597, 80] on button "Actions" at bounding box center [607, 78] width 55 height 14
click at [595, 92] on link "Enregistrer" at bounding box center [606, 93] width 55 height 9
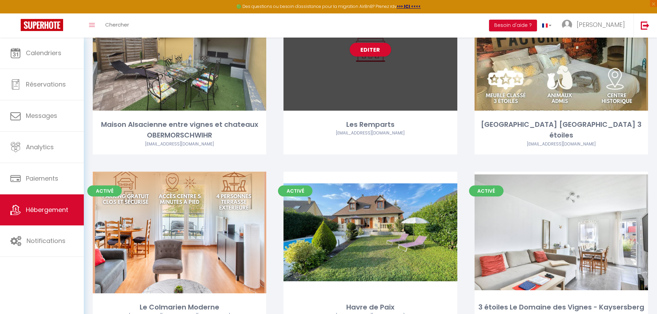
scroll to position [104, 0]
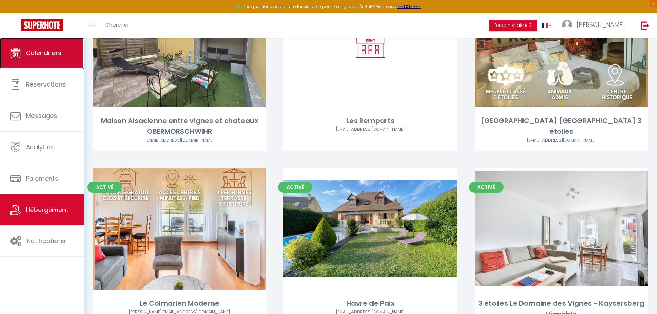
click at [52, 54] on span "Calendriers" at bounding box center [44, 53] width 36 height 9
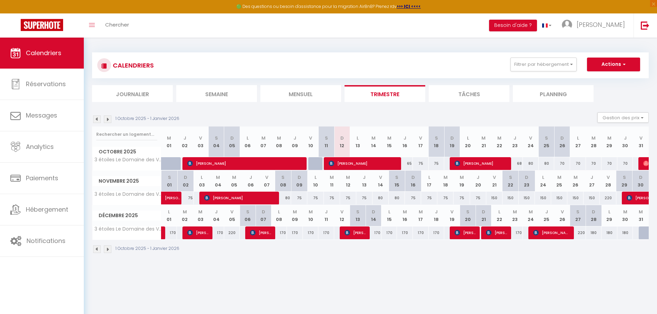
click at [370, 93] on li "Trimestre" at bounding box center [385, 93] width 81 height 17
click at [107, 119] on img at bounding box center [108, 120] width 8 height 8
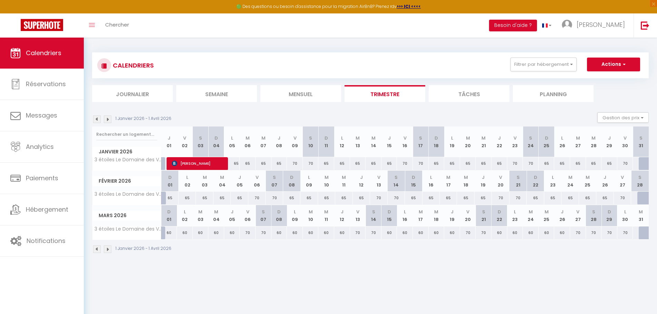
click at [108, 119] on img at bounding box center [108, 120] width 8 height 8
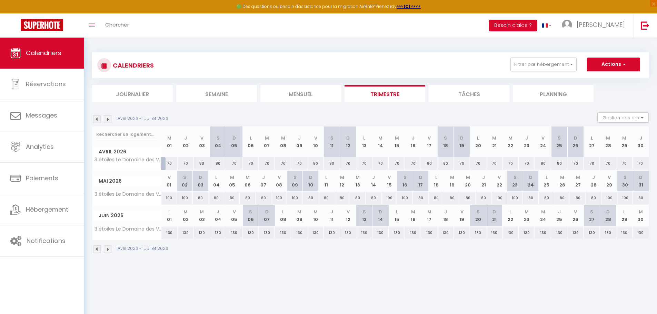
click at [109, 119] on img at bounding box center [108, 120] width 8 height 8
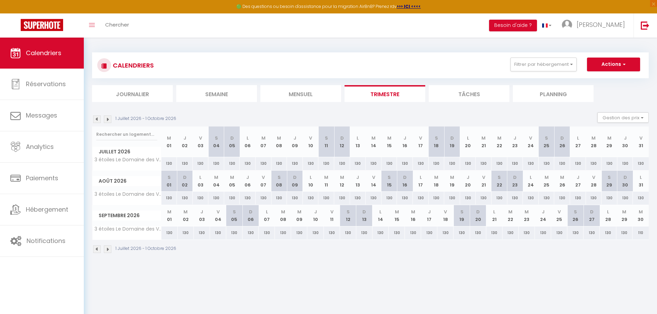
click at [109, 119] on img at bounding box center [108, 120] width 8 height 8
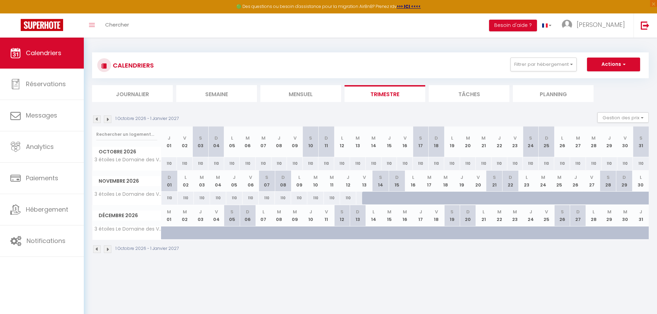
click at [97, 119] on img at bounding box center [97, 120] width 8 height 8
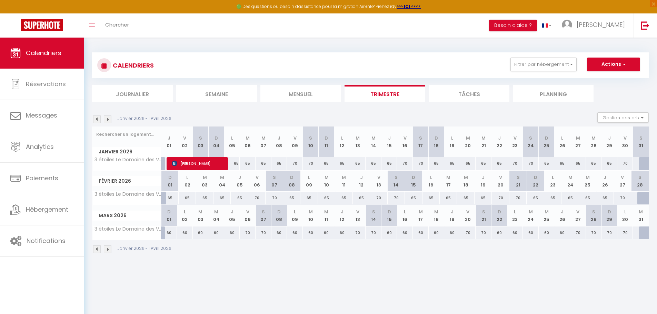
click at [96, 119] on img at bounding box center [97, 120] width 8 height 8
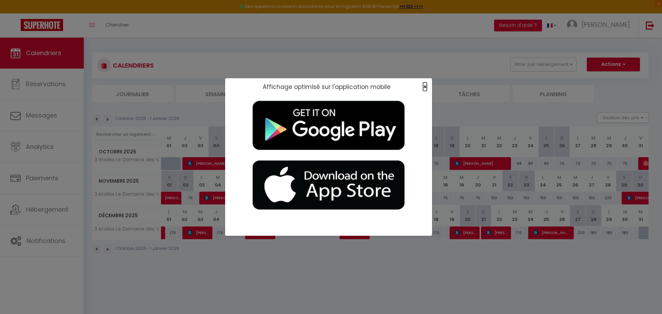
click at [424, 87] on span "×" at bounding box center [425, 86] width 4 height 9
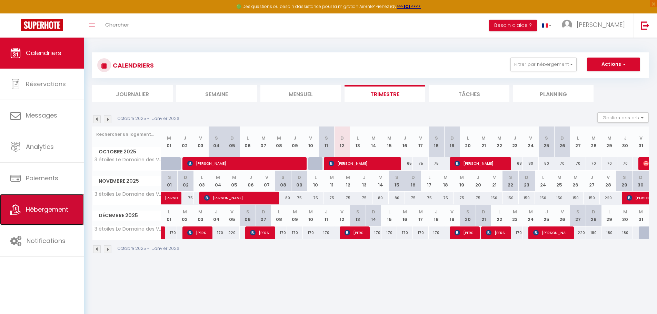
click at [35, 215] on link "Hébergement" at bounding box center [42, 209] width 84 height 31
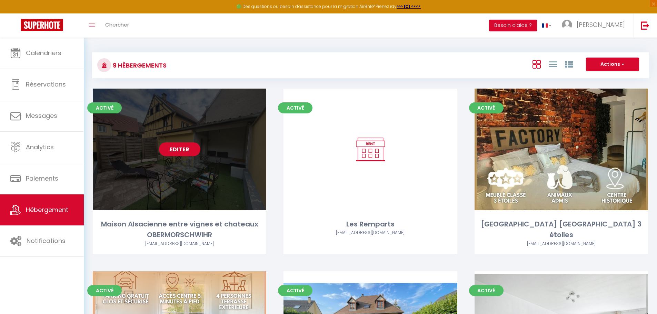
click at [180, 148] on link "Editer" at bounding box center [179, 149] width 41 height 14
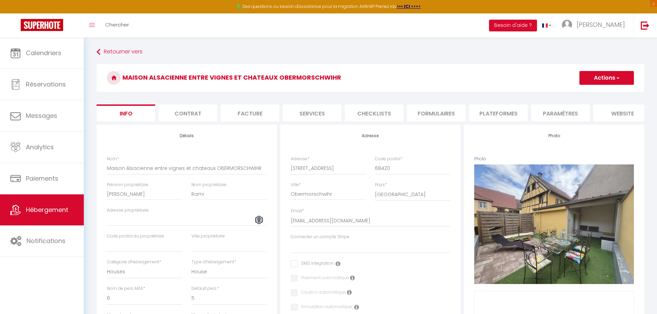
click at [327, 110] on li "Services" at bounding box center [312, 113] width 59 height 17
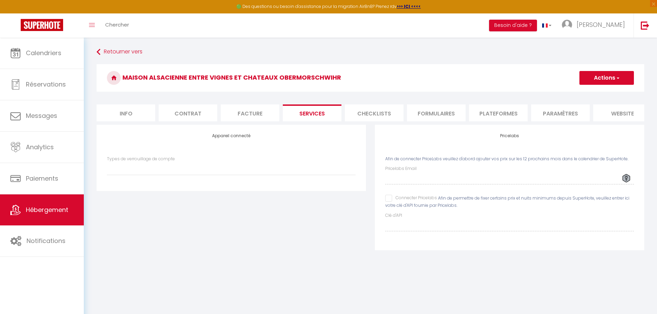
click at [389, 202] on input "Connecter Pricelabs" at bounding box center [411, 198] width 52 height 7
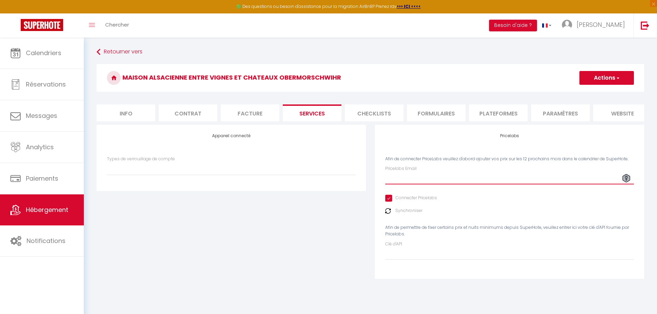
click at [430, 185] on input "Pricelabs Email" at bounding box center [509, 178] width 249 height 12
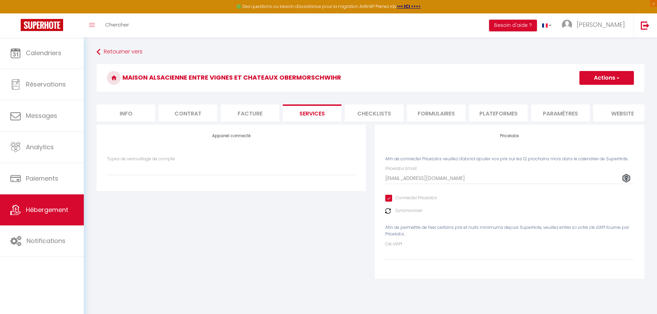
click at [609, 76] on button "Actions" at bounding box center [607, 78] width 55 height 14
click at [599, 93] on link "Enregistrer" at bounding box center [606, 93] width 55 height 9
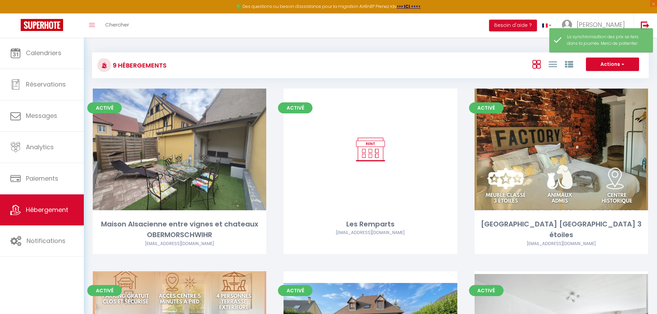
click at [350, 63] on div "Actions Créer un Hébergement Nouveau groupe" at bounding box center [463, 66] width 370 height 16
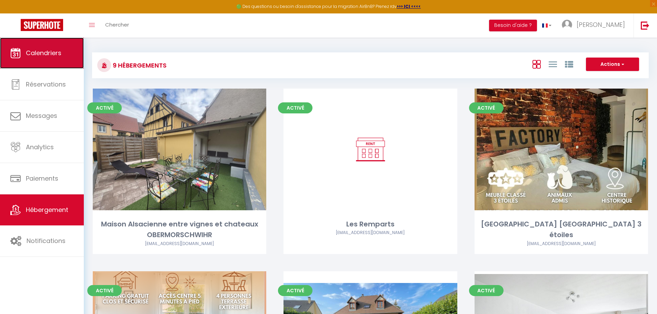
click at [41, 64] on link "Calendriers" at bounding box center [42, 53] width 84 height 31
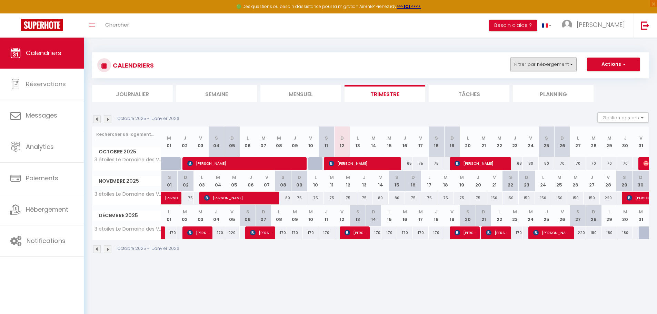
click at [534, 66] on button "Filtrer par hébergement" at bounding box center [544, 65] width 66 height 14
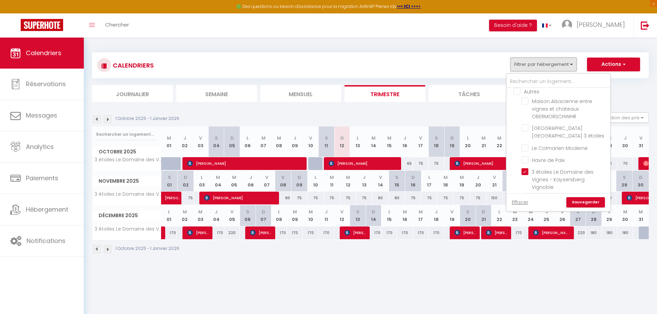
scroll to position [69, 0]
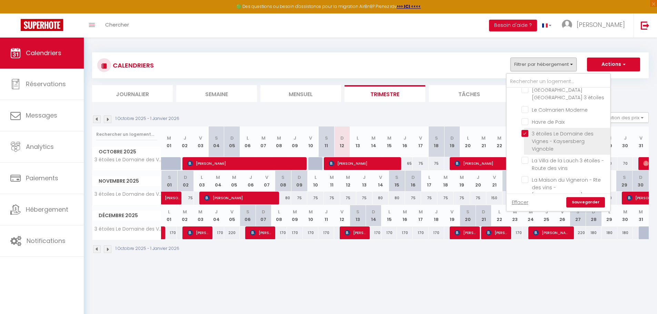
click at [524, 134] on input "3 étoiles Le Domaine des Vignes - Kaysersberg Vignoble" at bounding box center [565, 133] width 86 height 7
click at [530, 144] on input "La Villa de la Lauch 3 étoiles - Route des vins" at bounding box center [565, 144] width 86 height 7
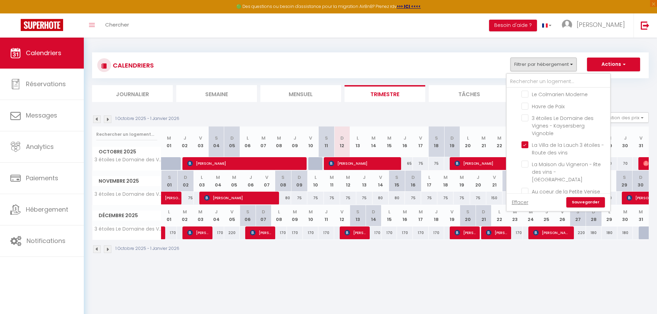
click at [589, 198] on link "Sauvegarder" at bounding box center [585, 202] width 39 height 10
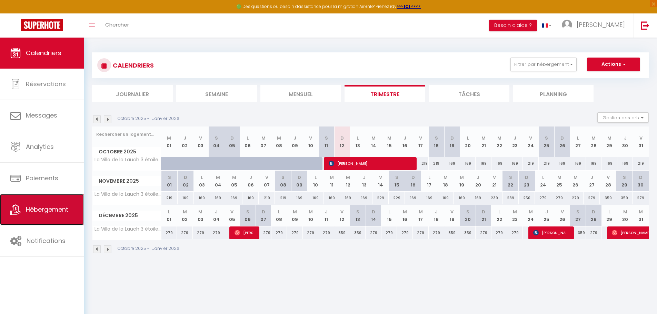
click at [57, 209] on span "Hébergement" at bounding box center [47, 209] width 42 height 9
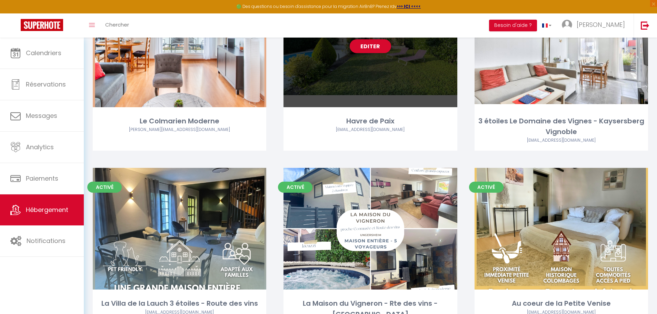
scroll to position [311, 0]
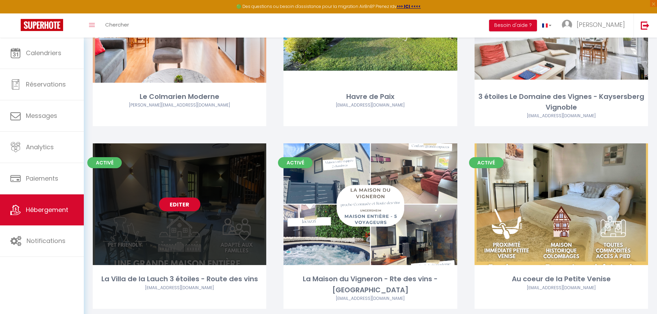
click at [184, 202] on link "Editer" at bounding box center [179, 205] width 41 height 14
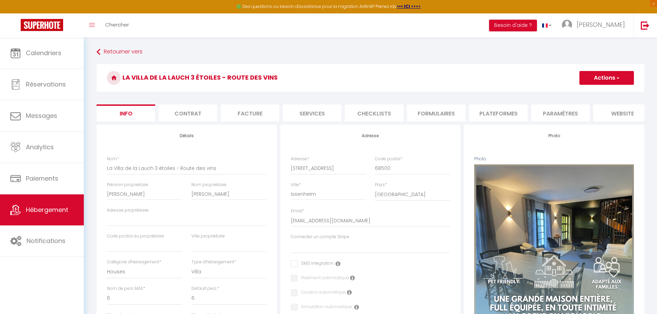
drag, startPoint x: 459, startPoint y: 22, endPoint x: 455, endPoint y: 22, distance: 3.5
click at [455, 22] on div "Toggle menubar Chercher BUTTON Besoin d'aide ? Amélie Paramètres Équipe" at bounding box center [351, 25] width 602 height 24
click at [454, 22] on div "Toggle menubar Chercher BUTTON Besoin d'aide ? Amélie Paramètres Équipe" at bounding box center [351, 25] width 602 height 24
click at [378, 115] on li "Checklists" at bounding box center [374, 113] width 59 height 17
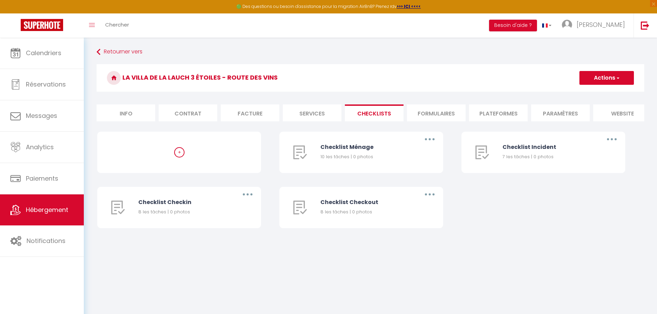
click at [321, 115] on li "Services" at bounding box center [312, 113] width 59 height 17
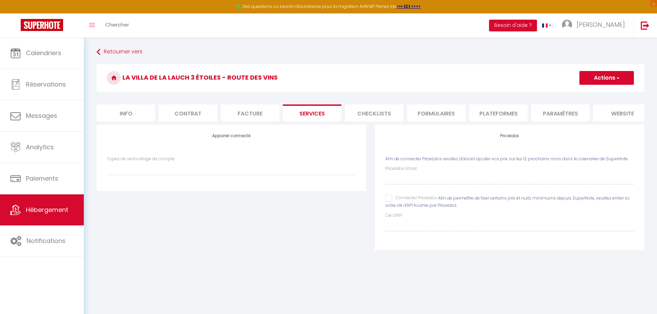
click at [391, 202] on input "Connecter Pricelabs" at bounding box center [411, 198] width 52 height 7
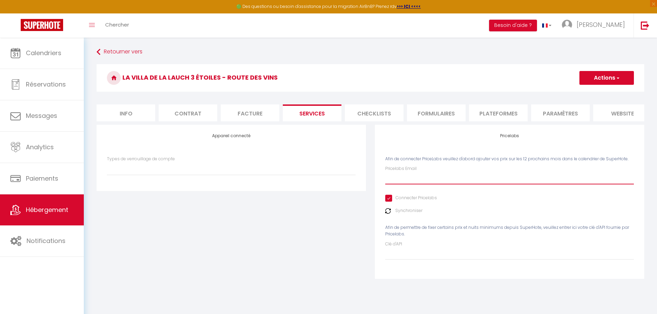
click at [403, 183] on input "Pricelabs Email" at bounding box center [509, 178] width 249 height 12
click at [446, 182] on input "Pricelabs Email" at bounding box center [509, 178] width 249 height 12
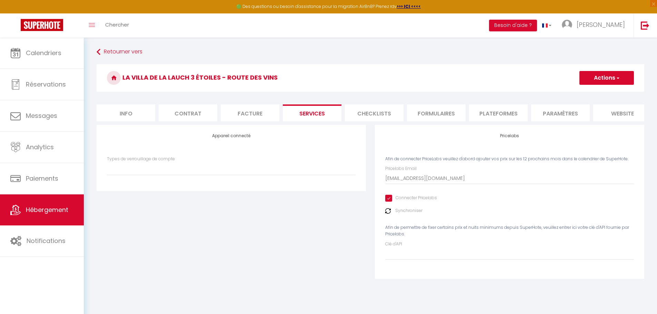
click at [589, 82] on button "Actions" at bounding box center [607, 78] width 55 height 14
click at [591, 92] on link "Enregistrer" at bounding box center [606, 93] width 55 height 9
